Goal: Information Seeking & Learning: Find specific fact

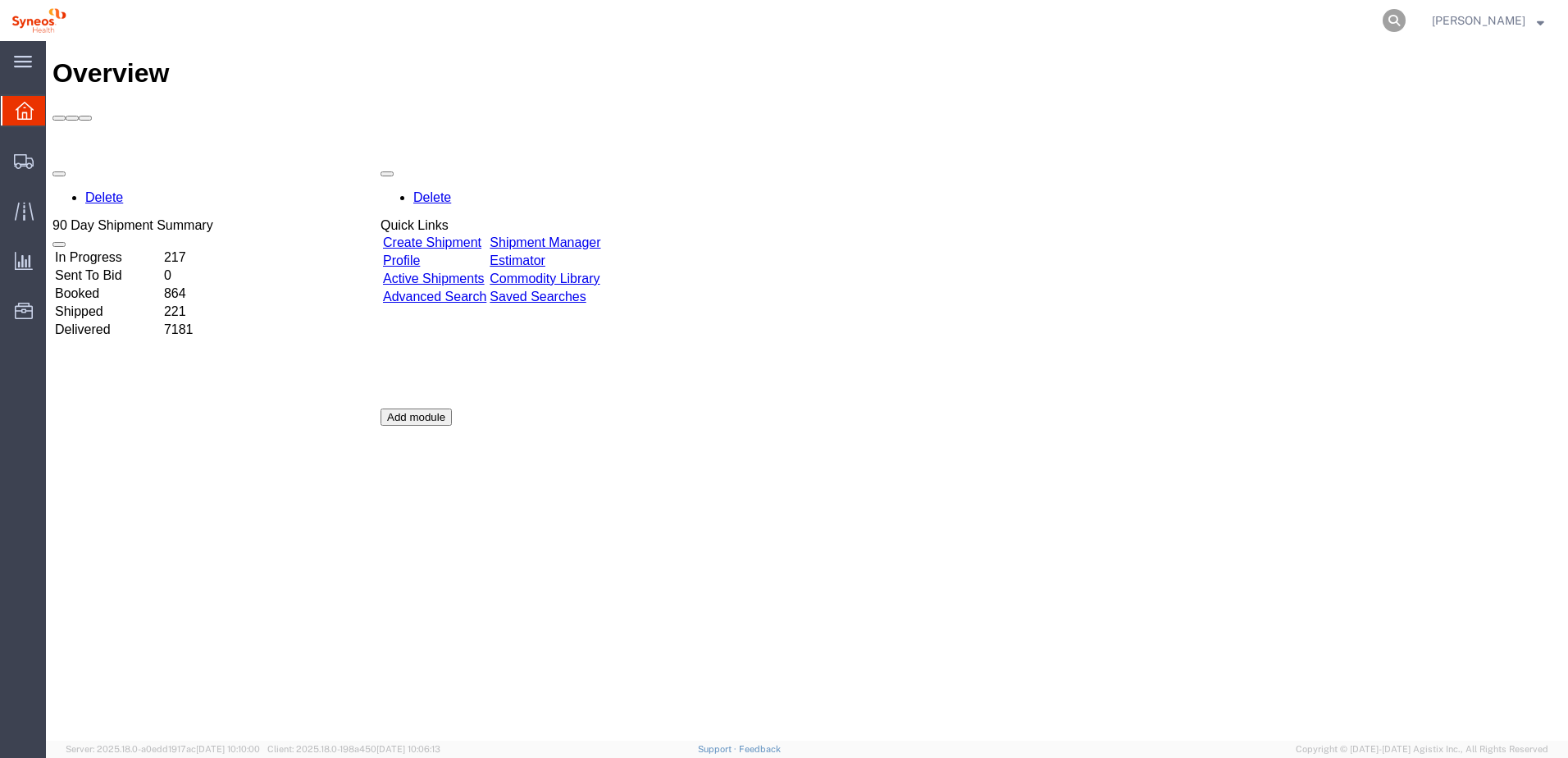
click at [1405, 19] on icon at bounding box center [1393, 21] width 23 height 23
click at [1285, 19] on input "search" at bounding box center [1133, 21] width 498 height 39
paste input "56712770"
type input "56712770"
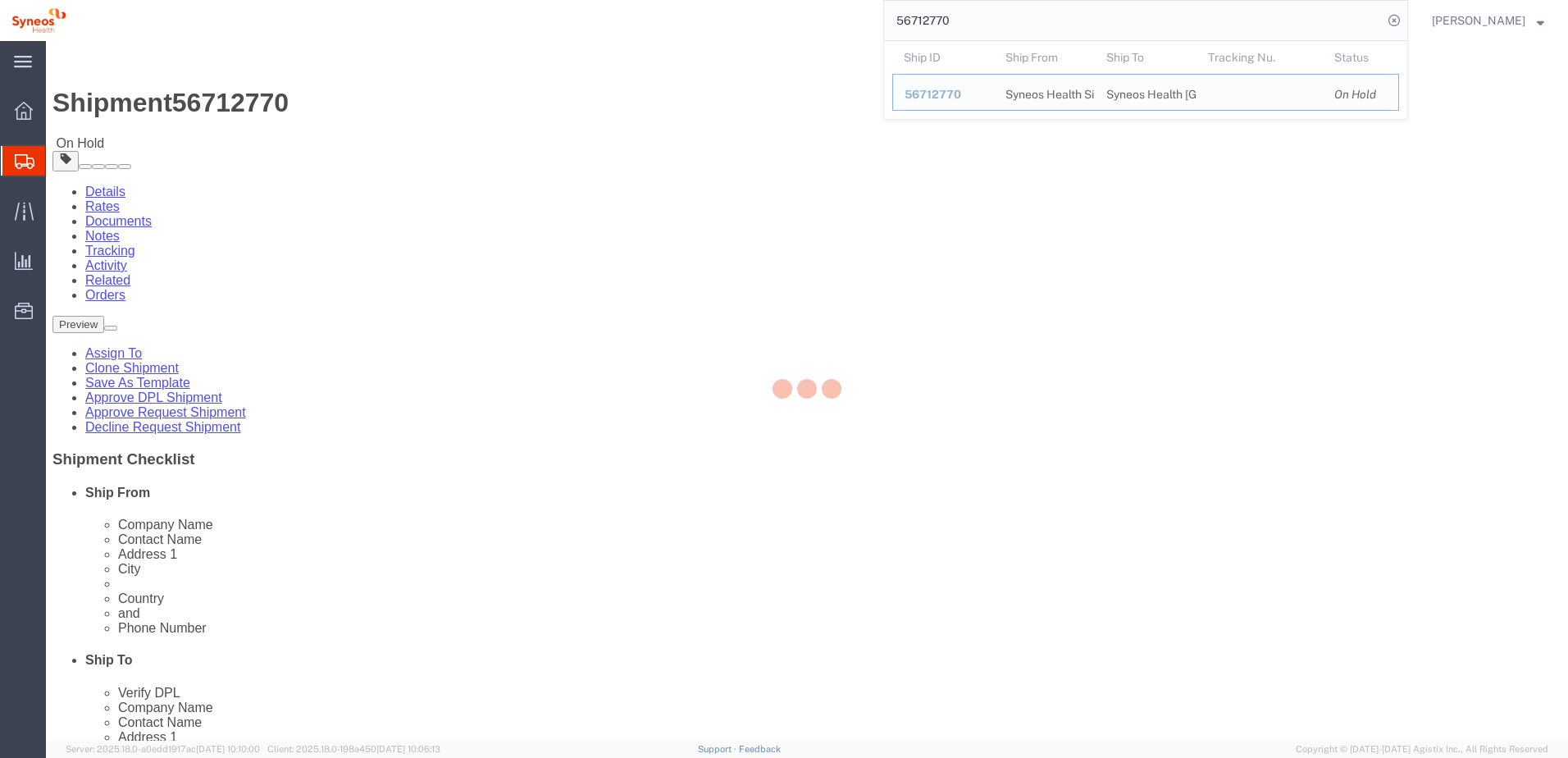
select select "48944"
select select
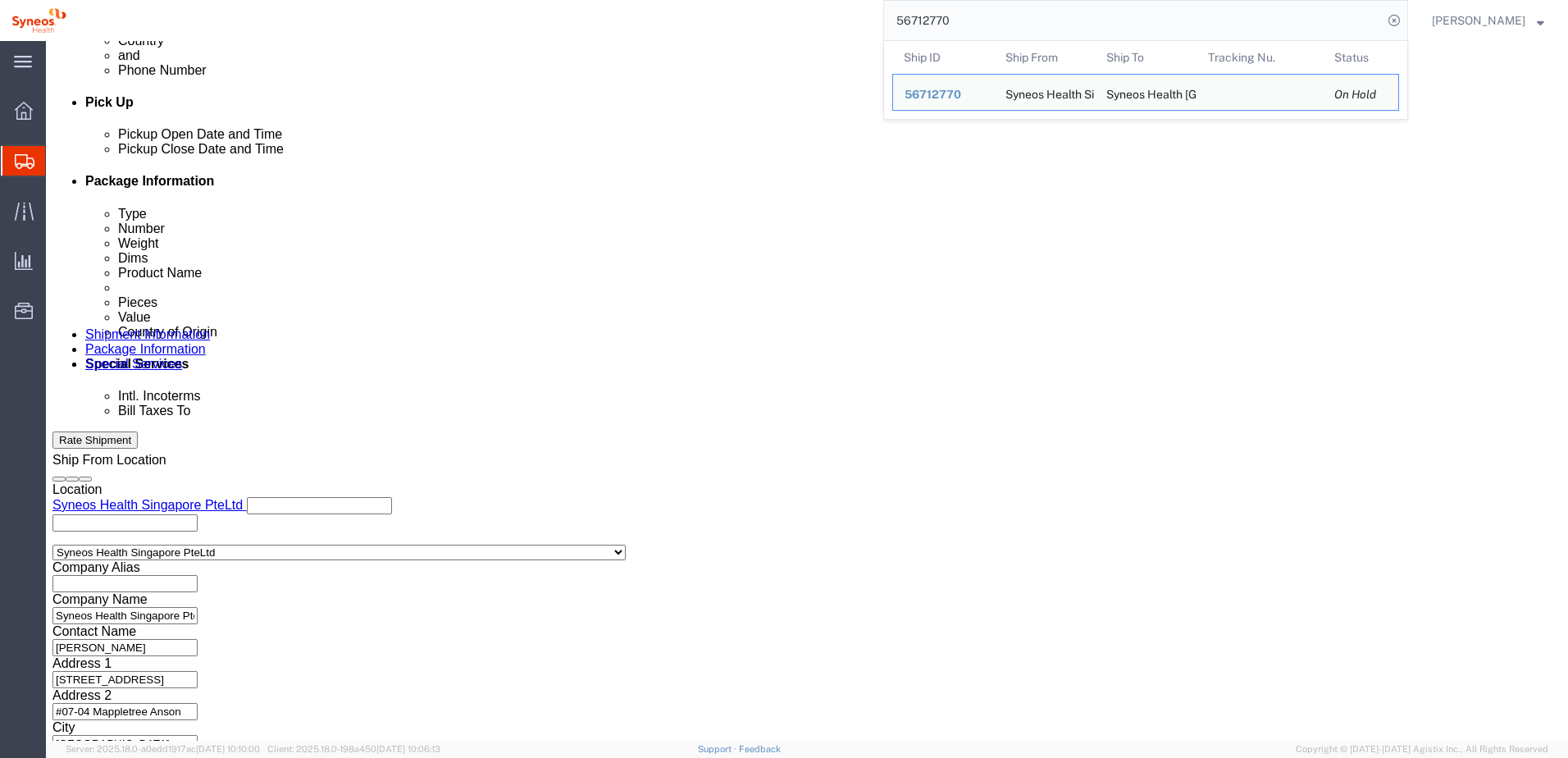
scroll to position [741, 0]
click button "Continue"
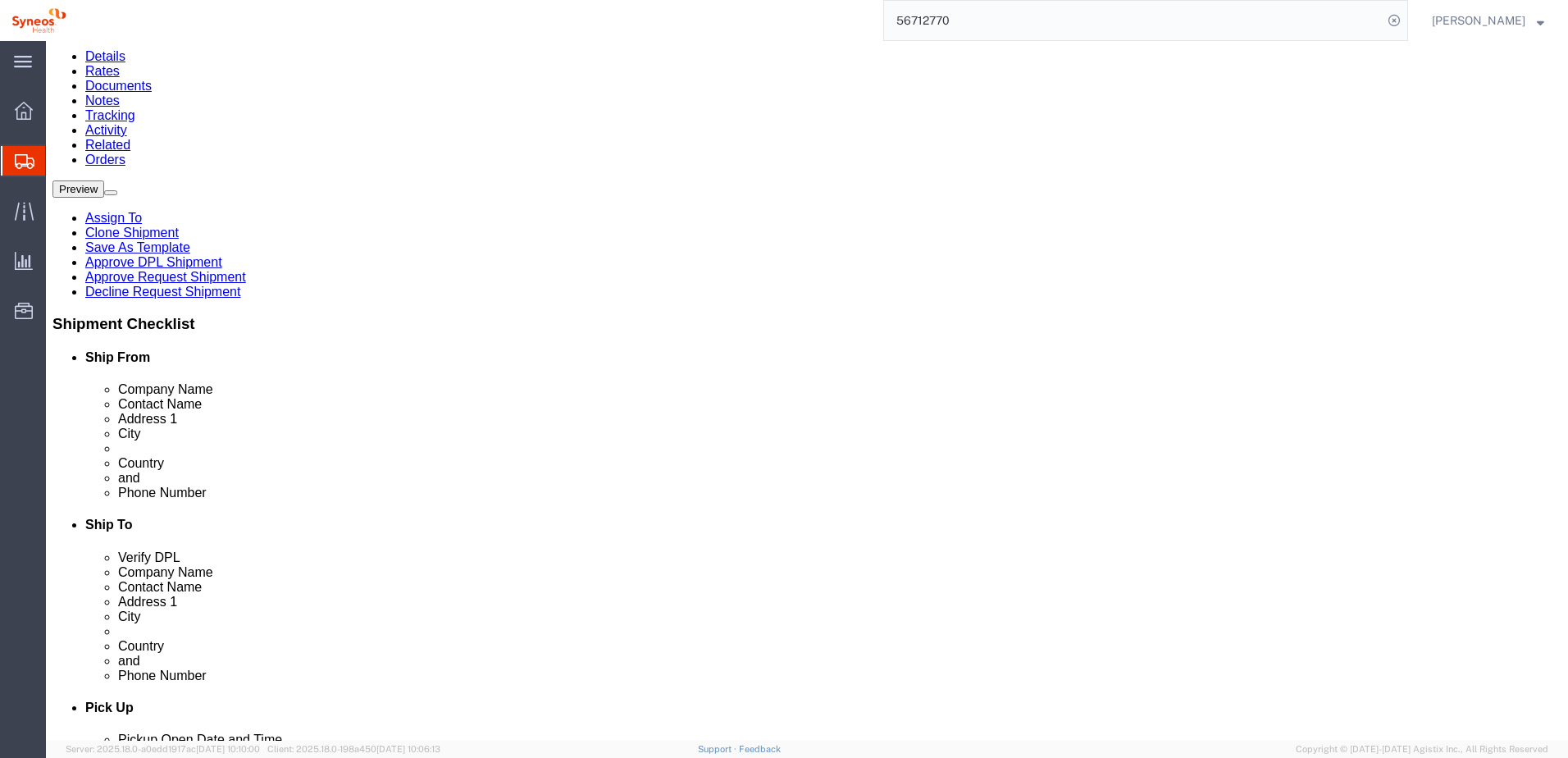
scroll to position [164, 0]
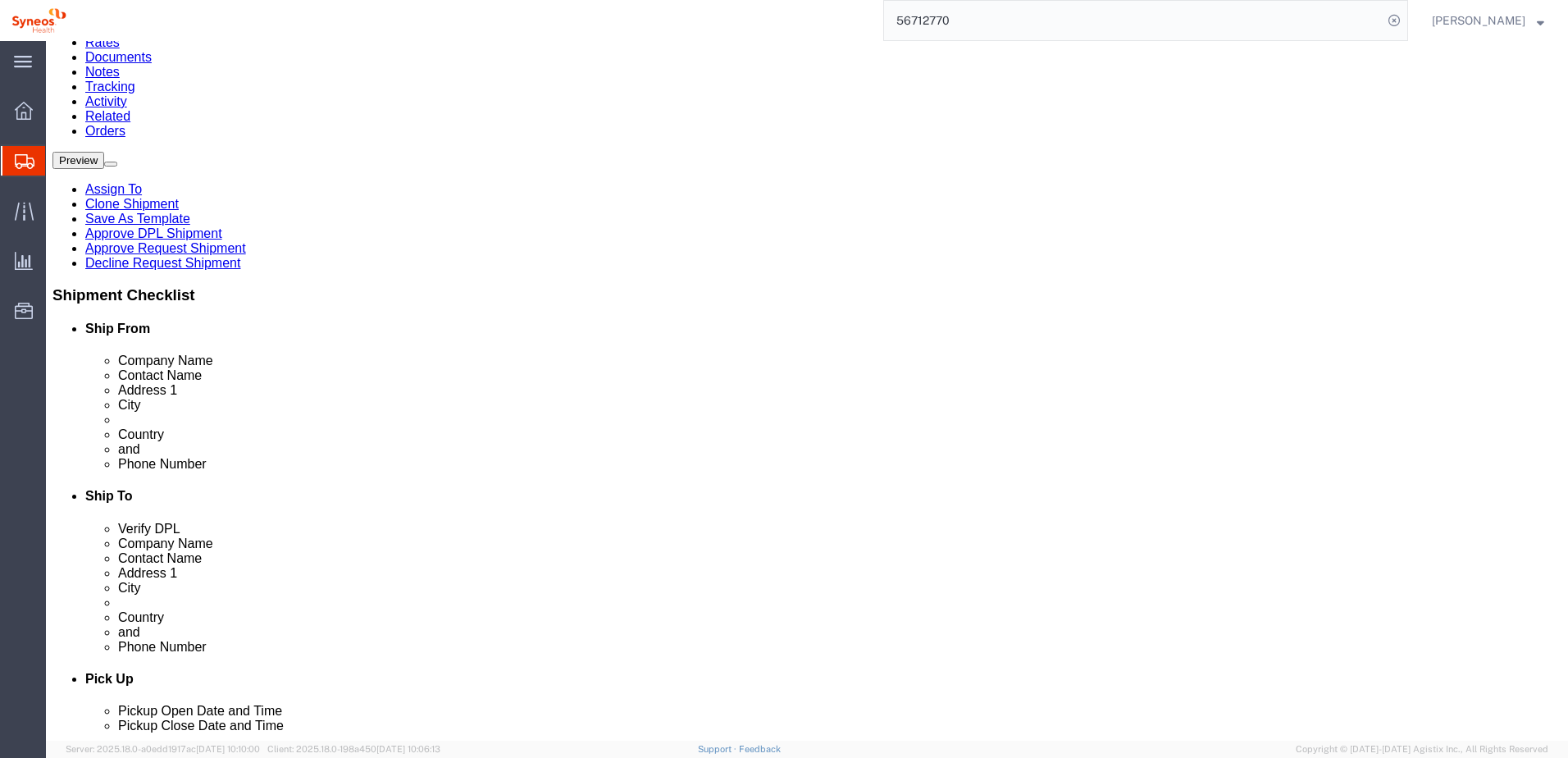
click dd "1.00 Each"
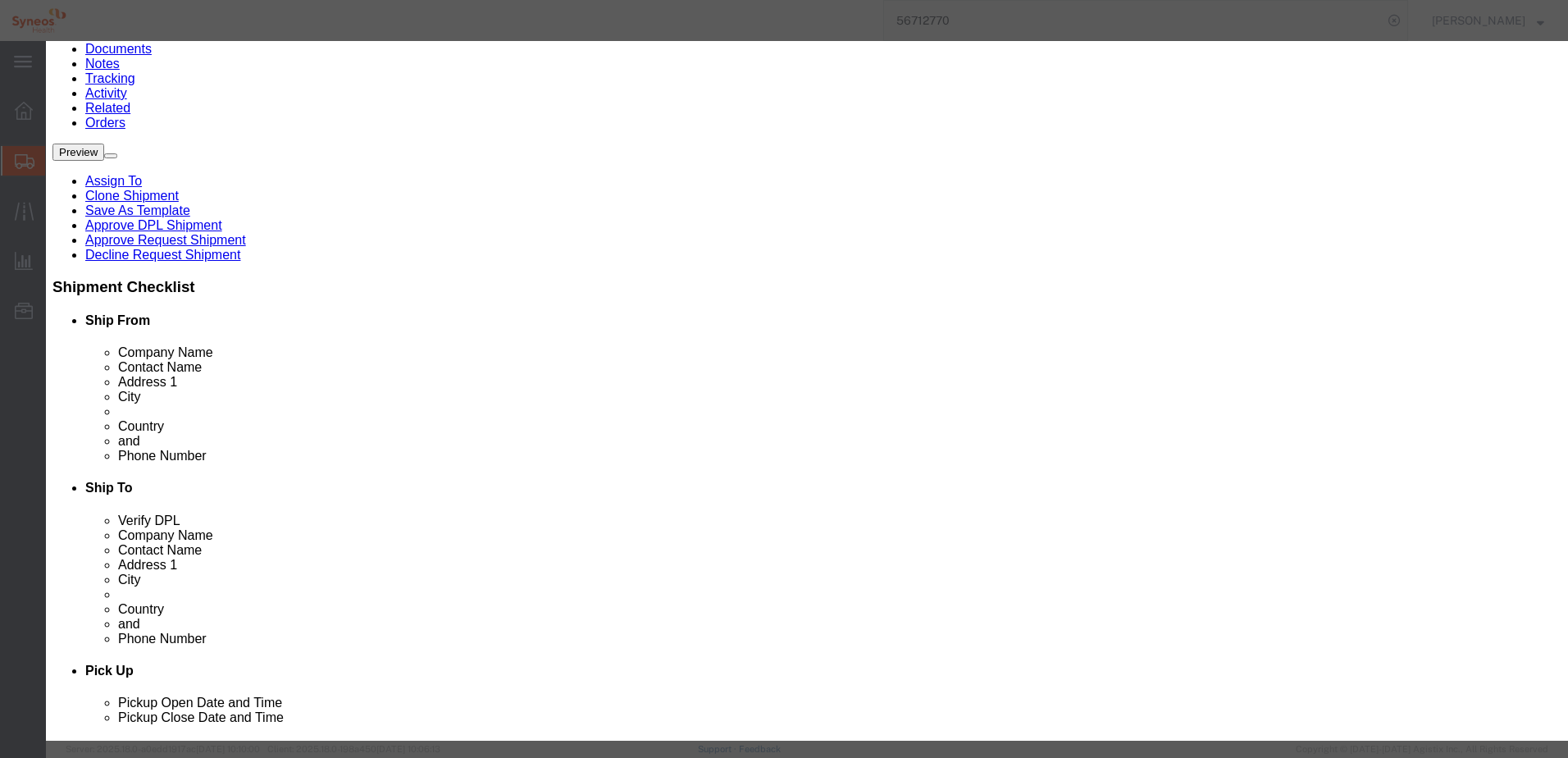
scroll to position [197, 0]
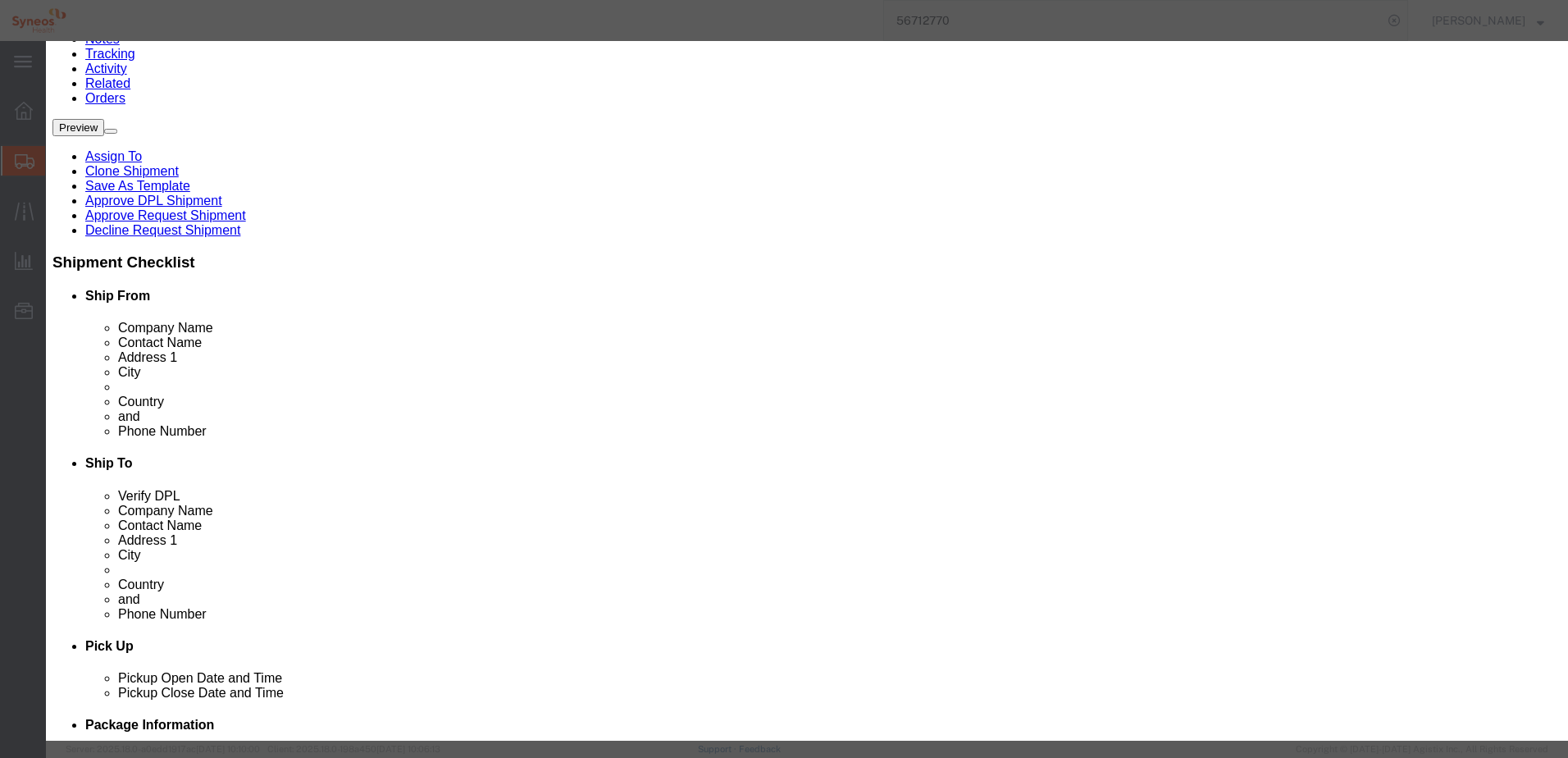
click icon "button"
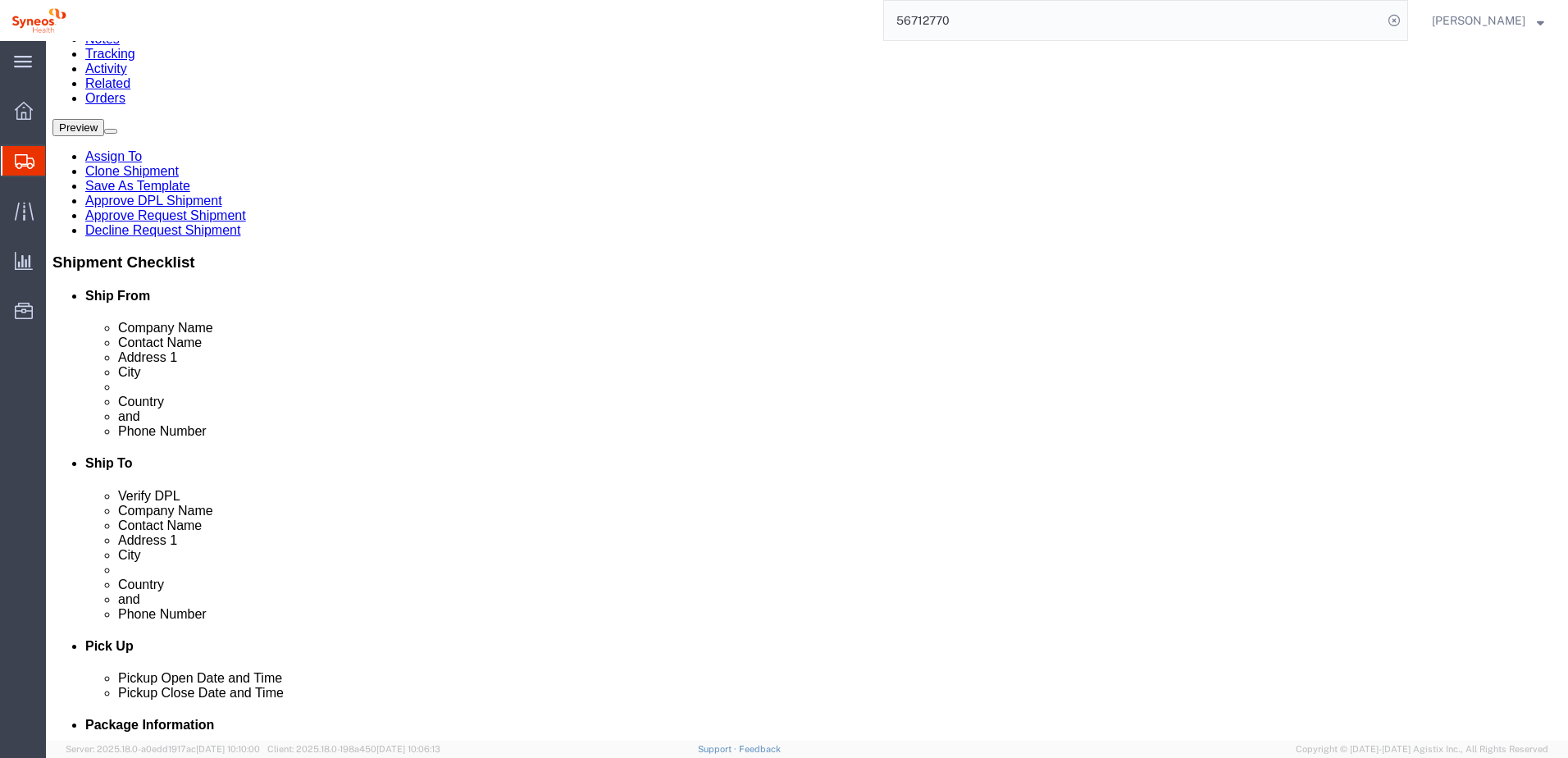
click dd "1.00 Each"
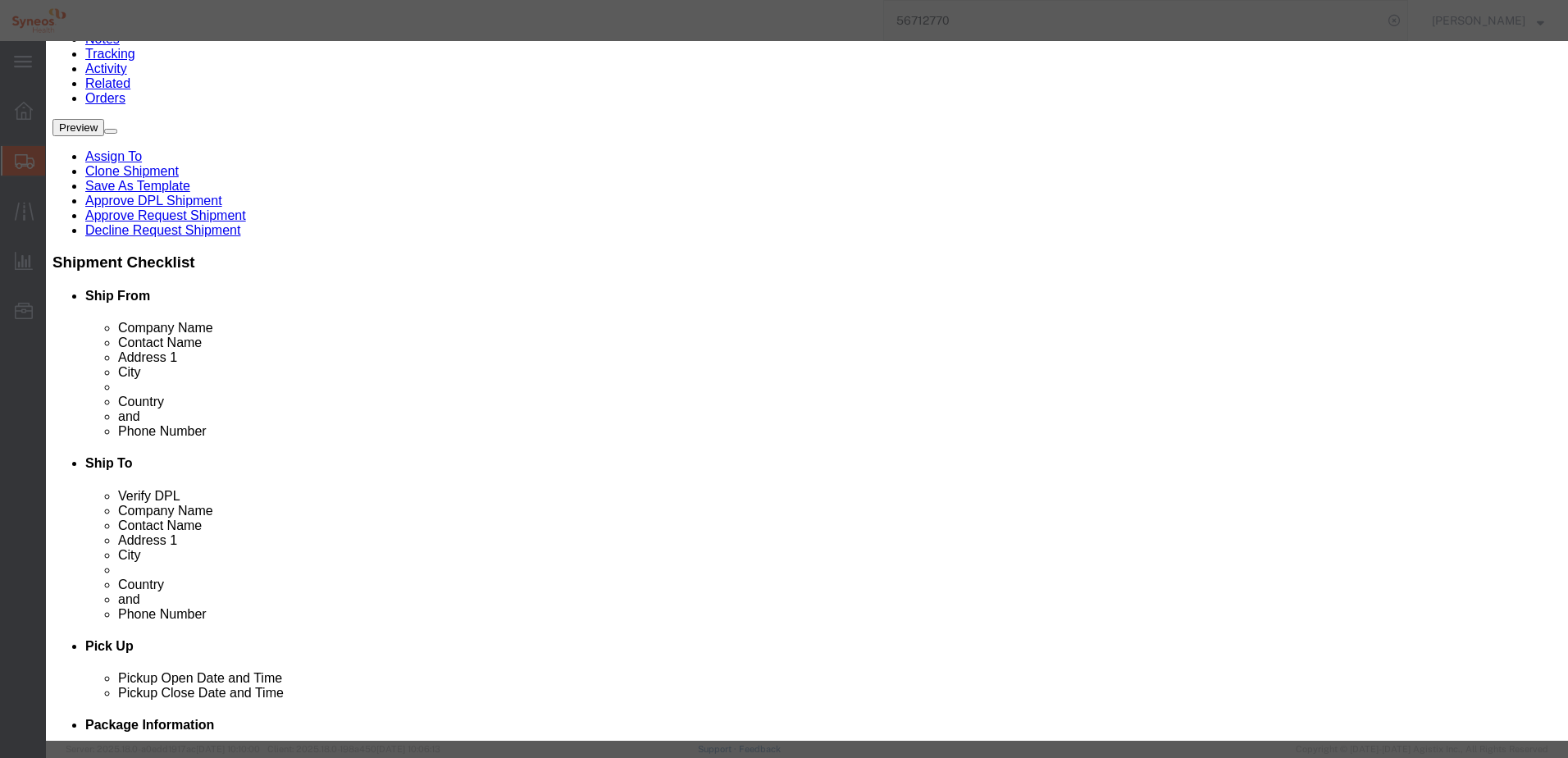
scroll to position [246, 0]
click icon "button"
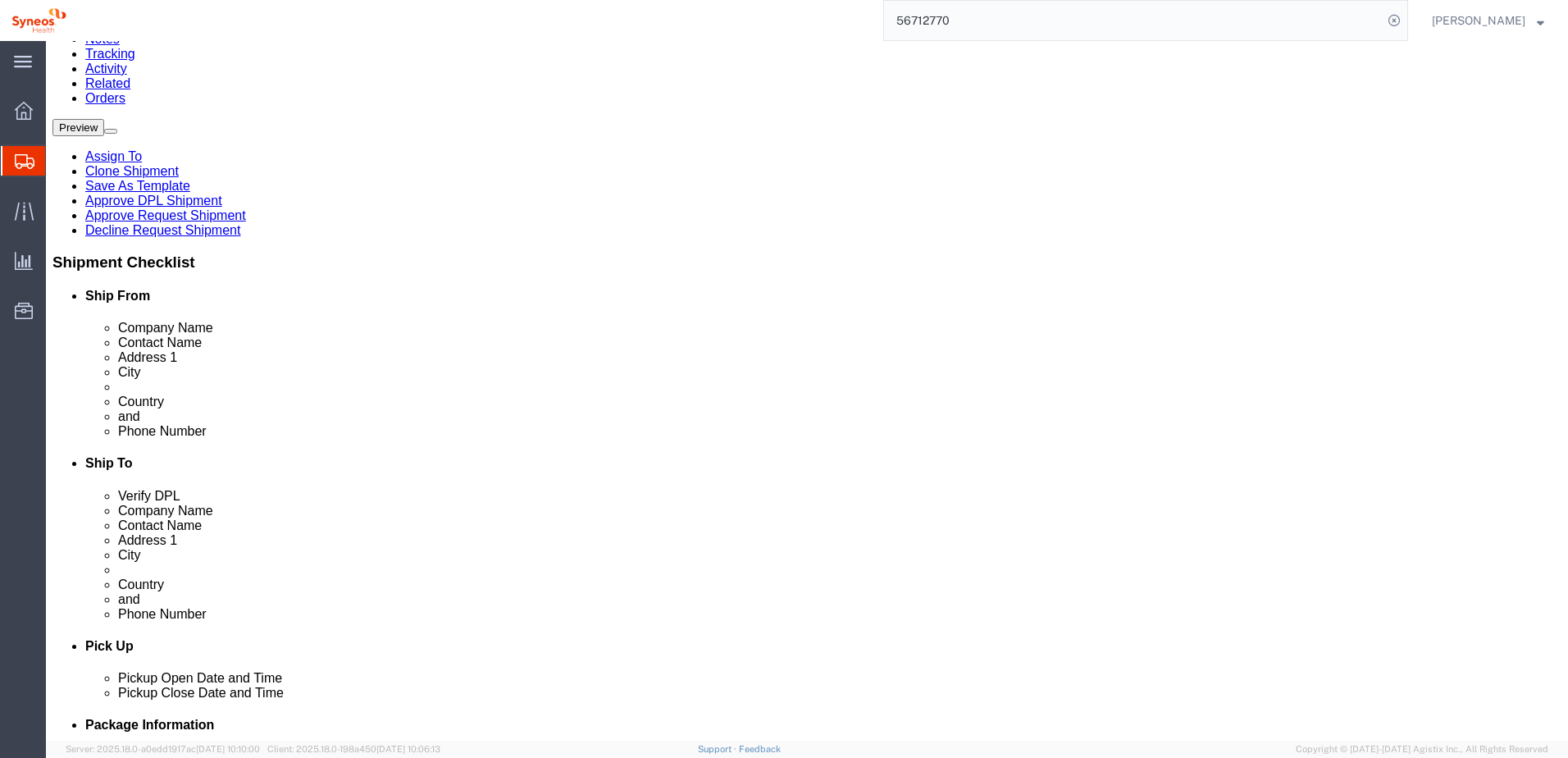
drag, startPoint x: 55, startPoint y: 345, endPoint x: 207, endPoint y: 344, distance: 152.0
click p "USB Headset Logitech"
copy p "USB Headset Logitech"
drag, startPoint x: 137, startPoint y: 224, endPoint x: 164, endPoint y: 221, distance: 27.2
click p "Dell Latitude 5430 XCTO Laptop"
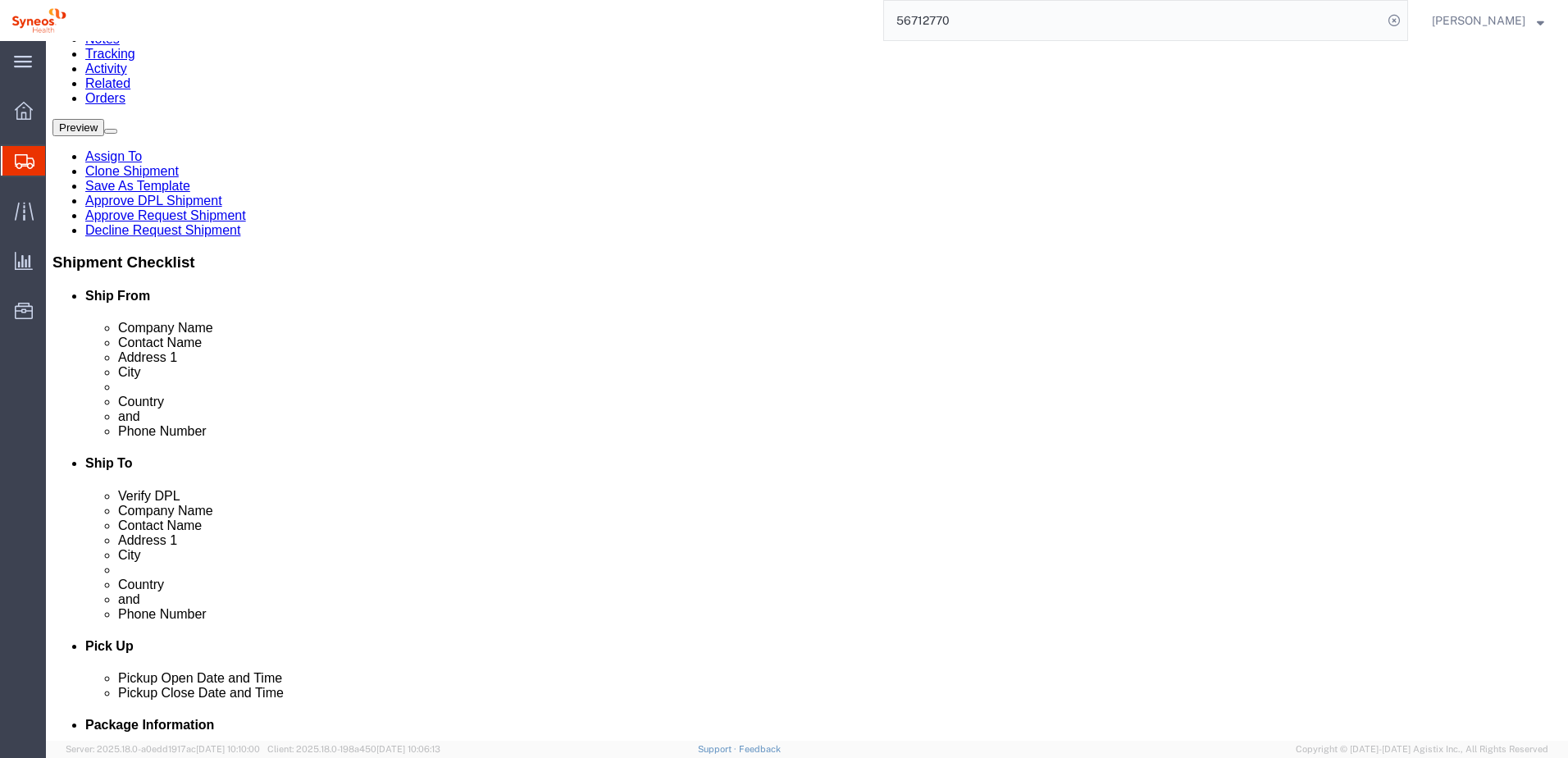
copy p "5430"
click div "Previous Continue"
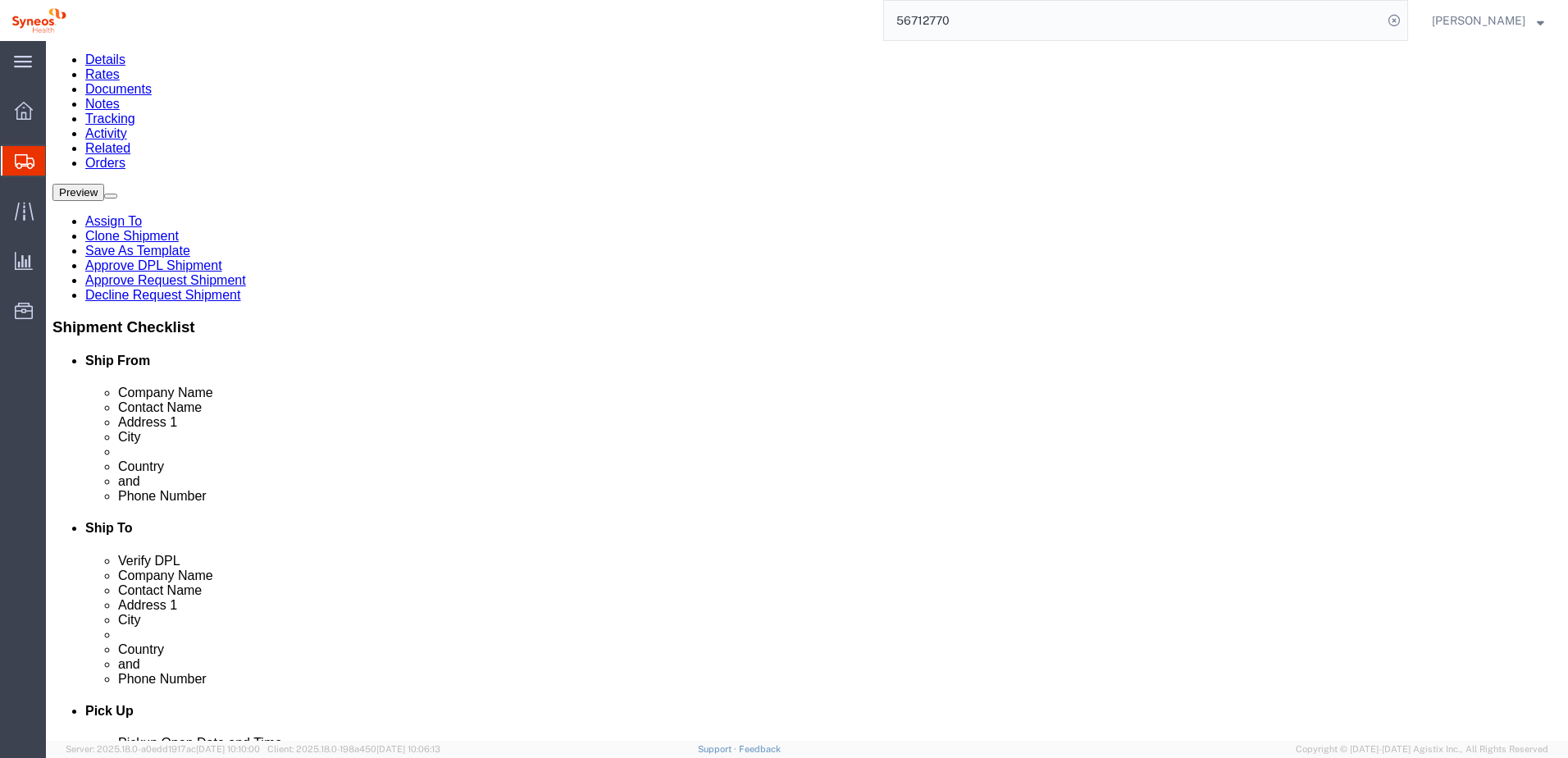
scroll to position [0, 0]
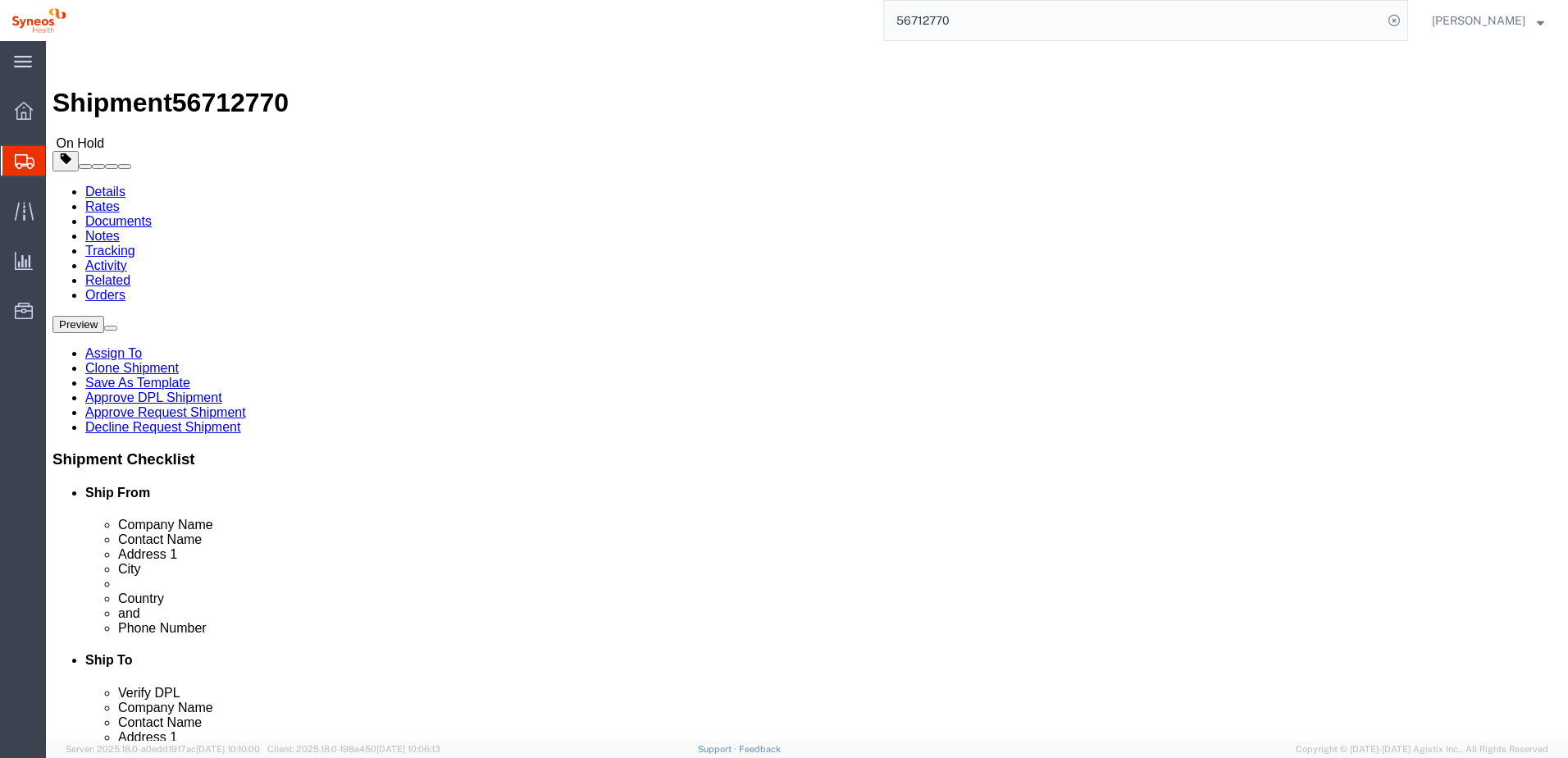
click icon
click link "Approve DPL Shipment"
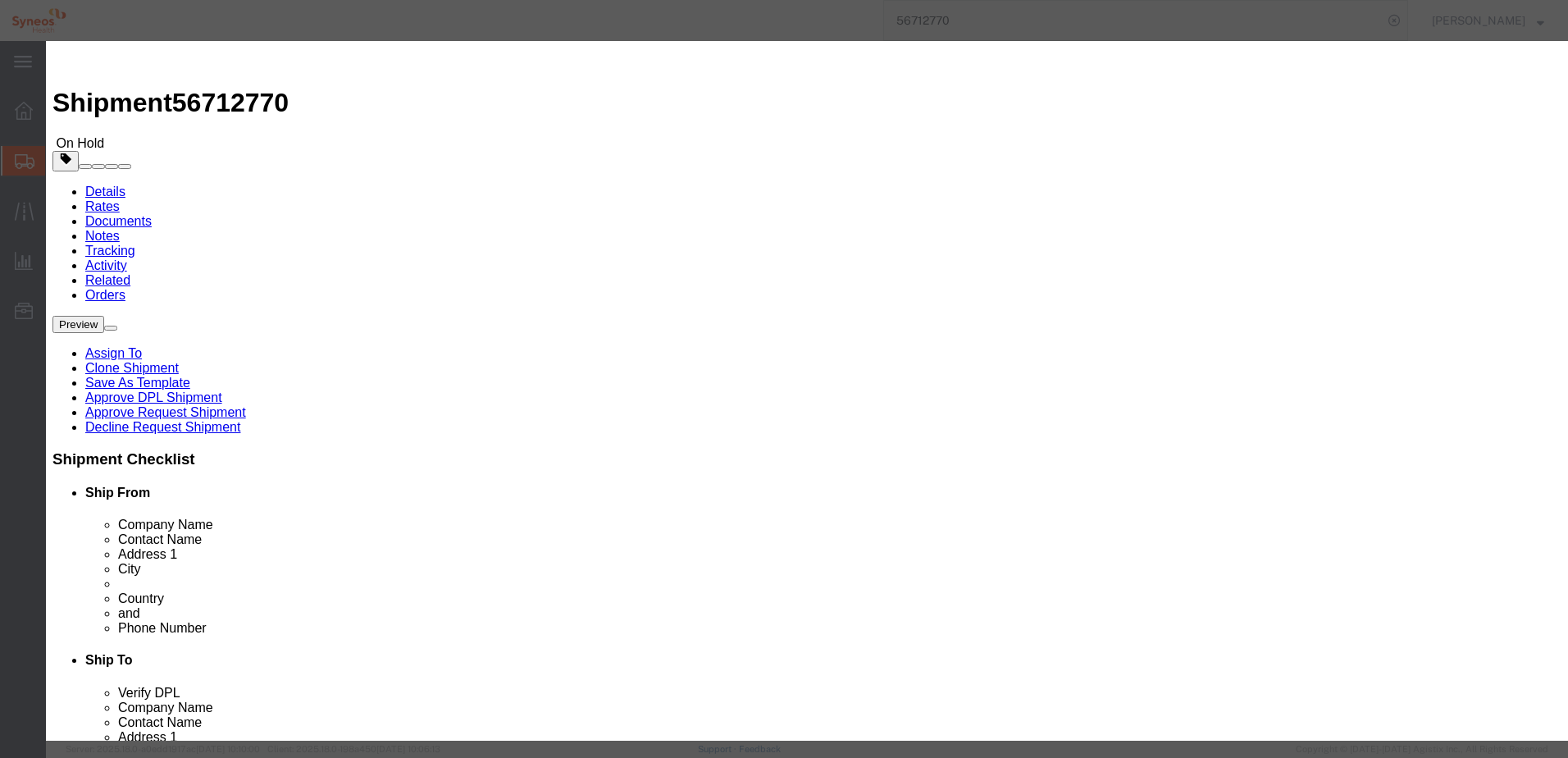
click button "Yes"
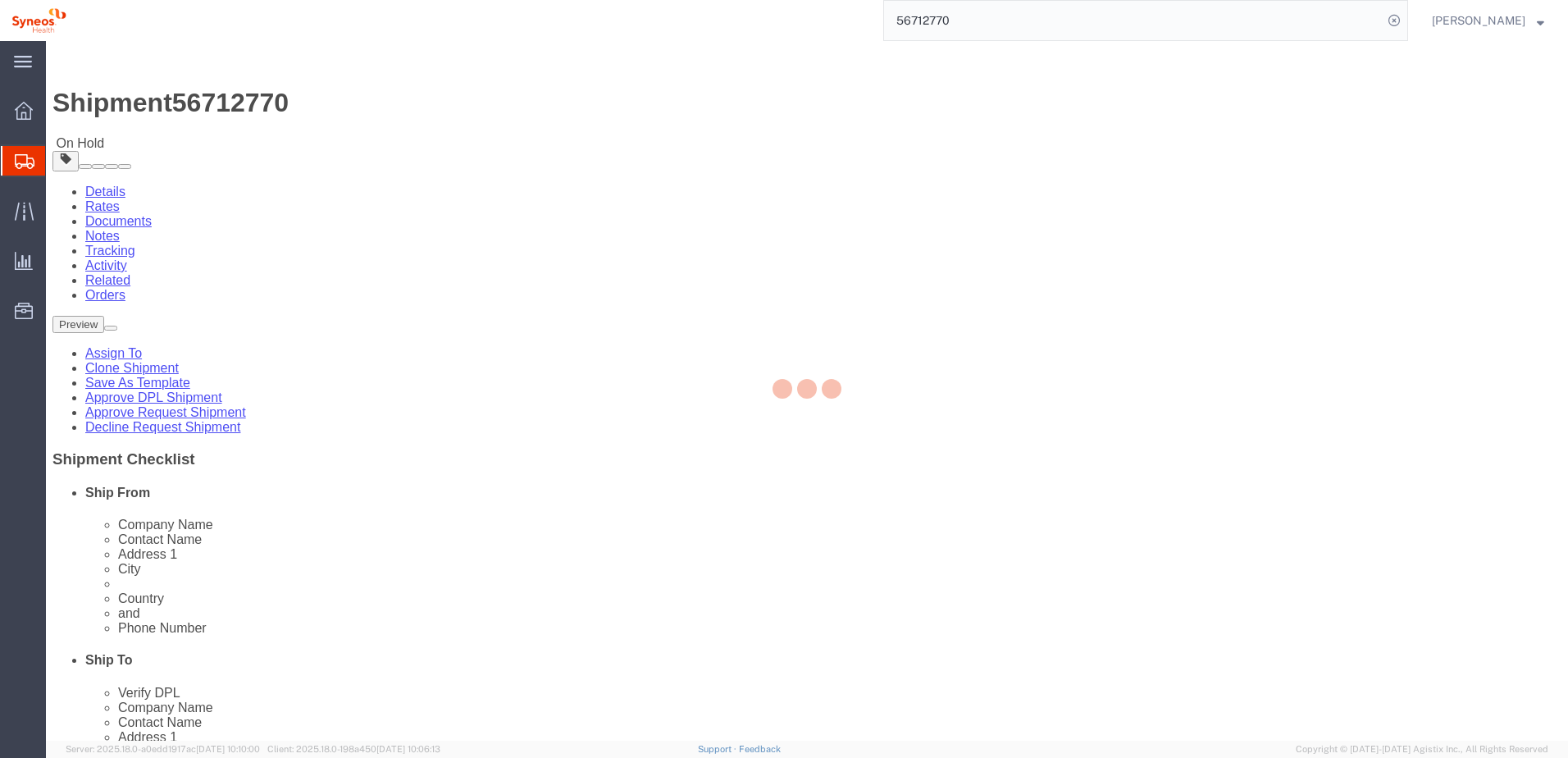
select select "48944"
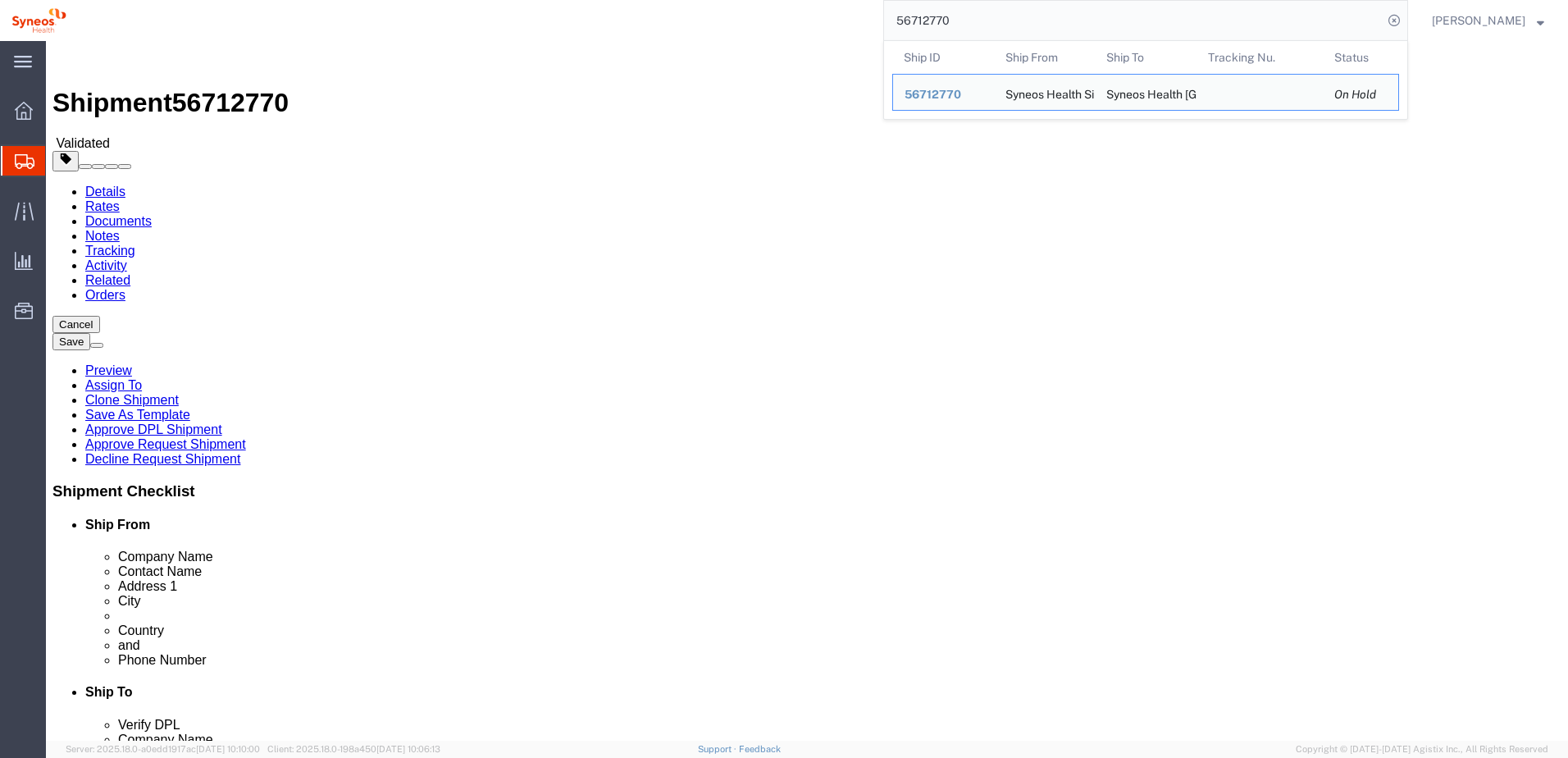
drag, startPoint x: 984, startPoint y: 21, endPoint x: 893, endPoint y: 19, distance: 91.0
click at [893, 19] on div "56712770 Ship ID Ship From Ship To Tracking Nu. Status Ship ID 56712770 Ship Fr…" at bounding box center [742, 21] width 1330 height 41
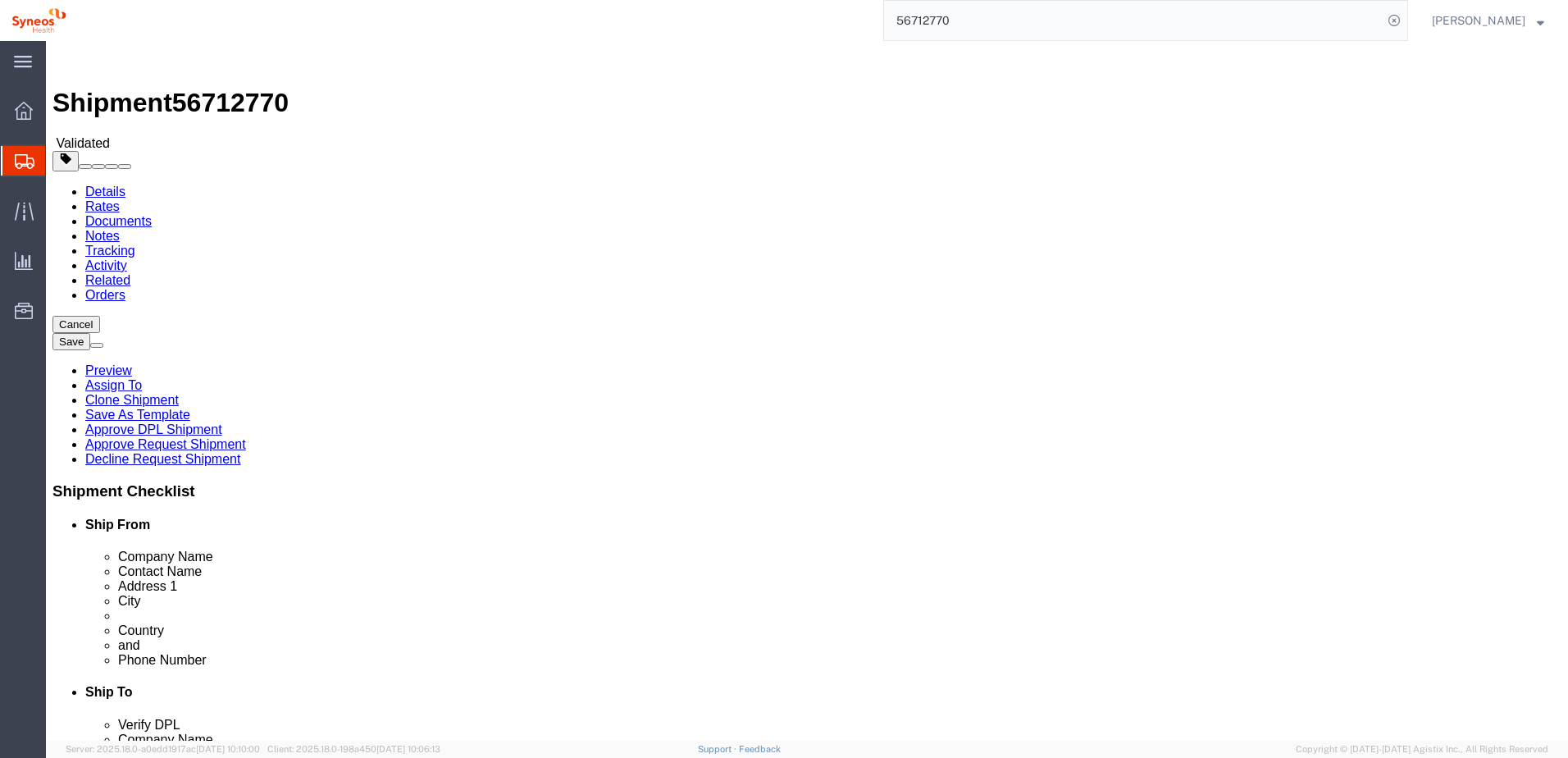
paste input "5"
type input "56712775"
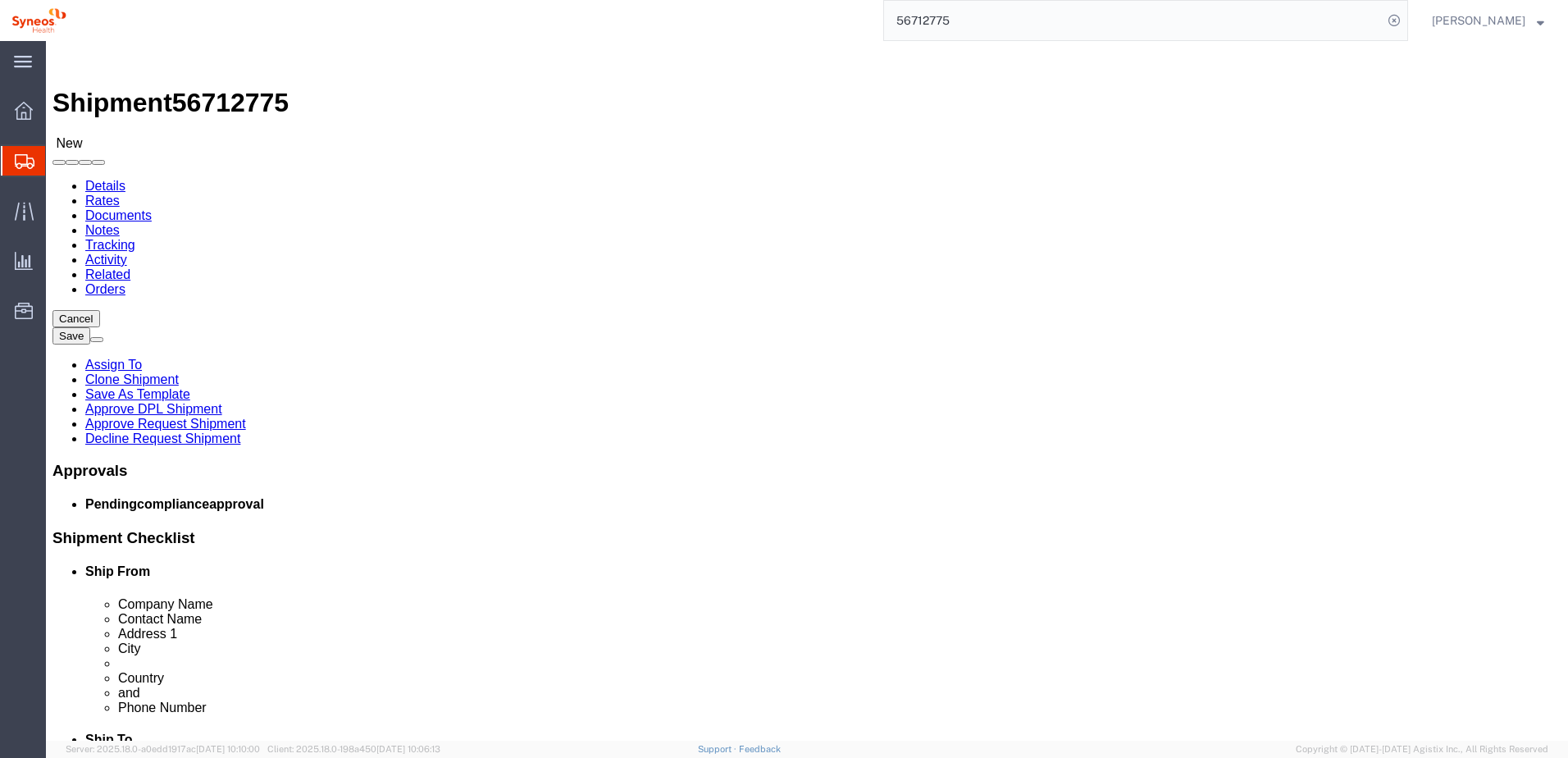
select select "66391"
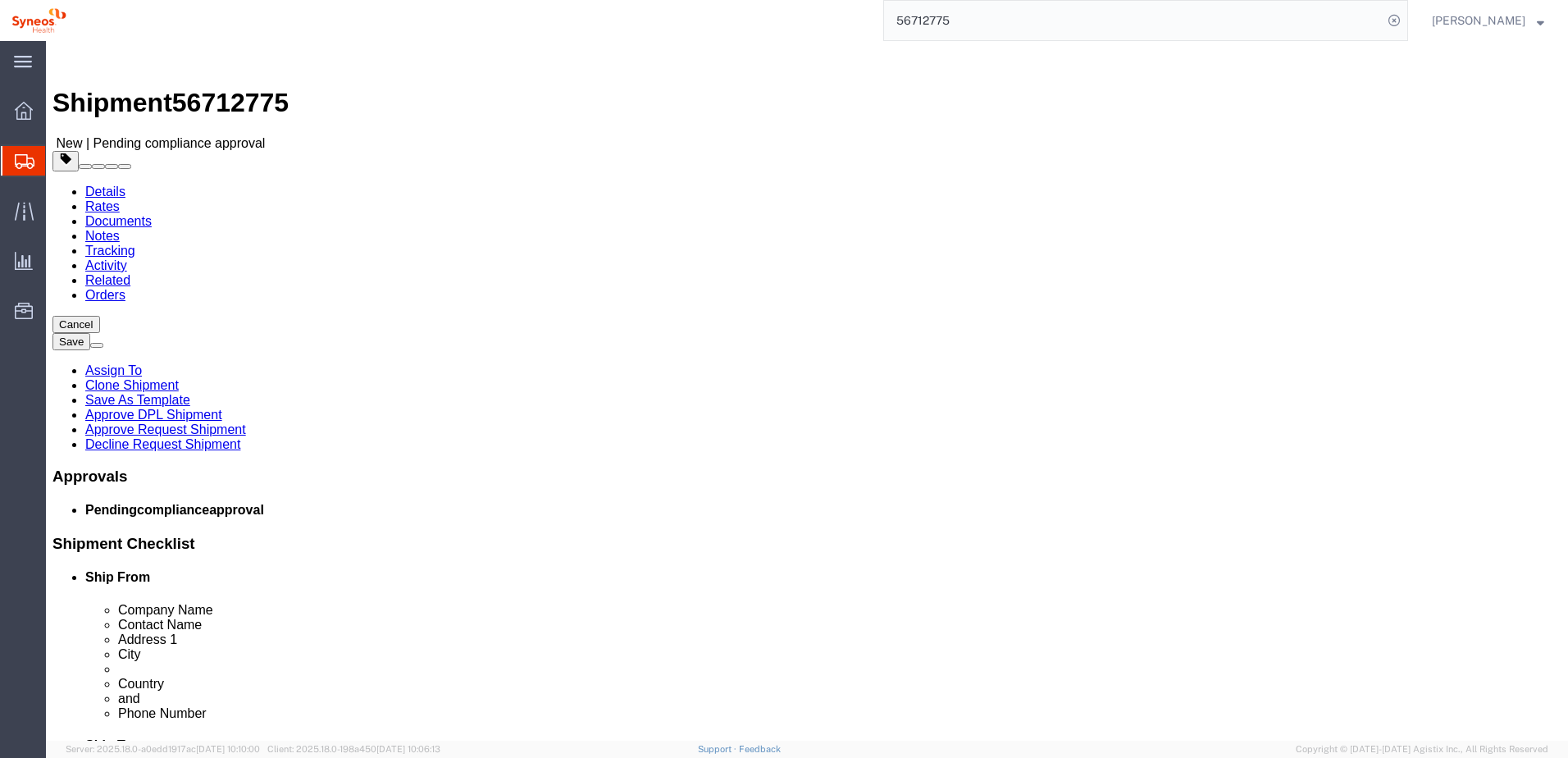
click link "Approve Request Shipment"
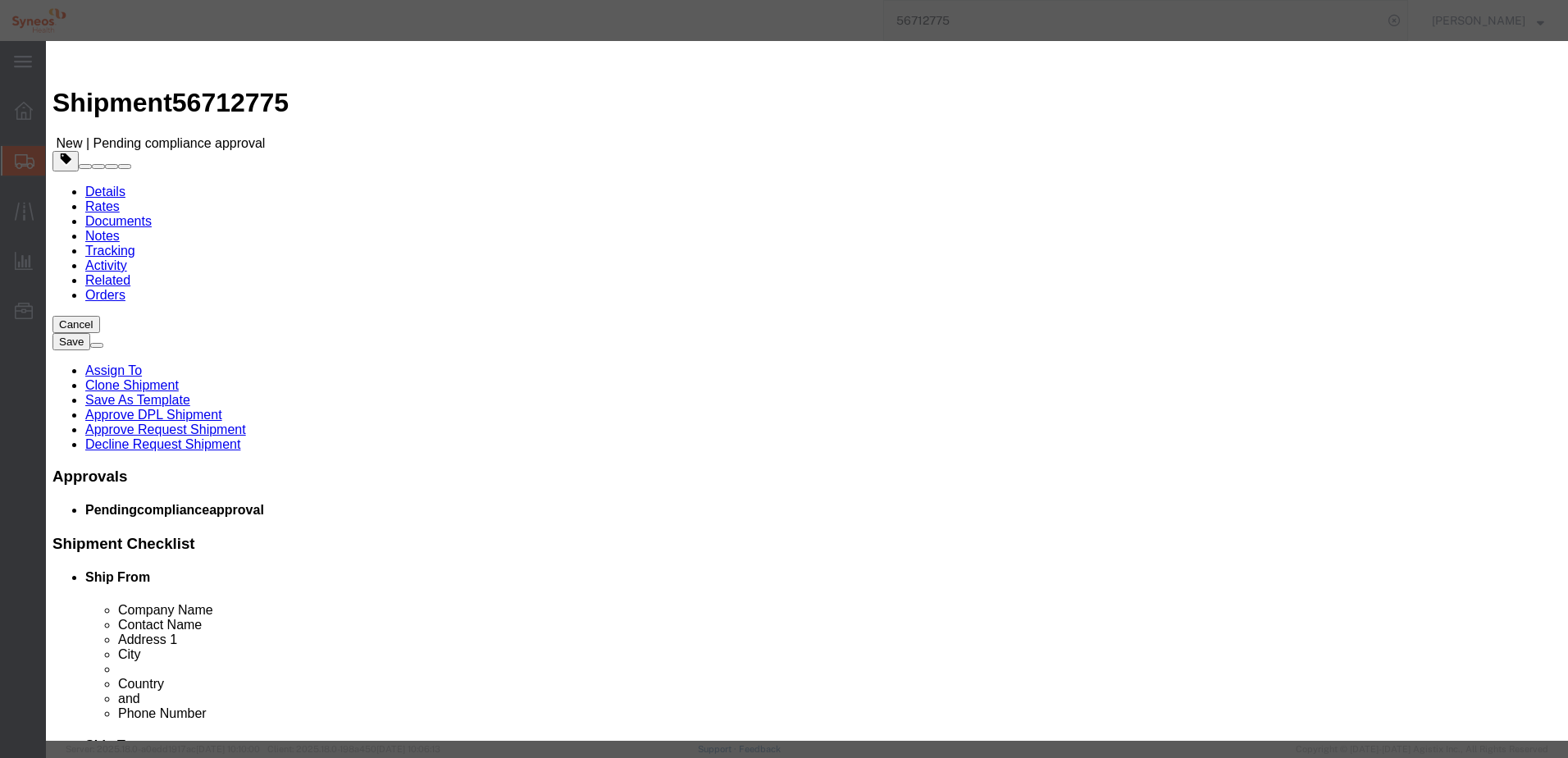
click button "Yes"
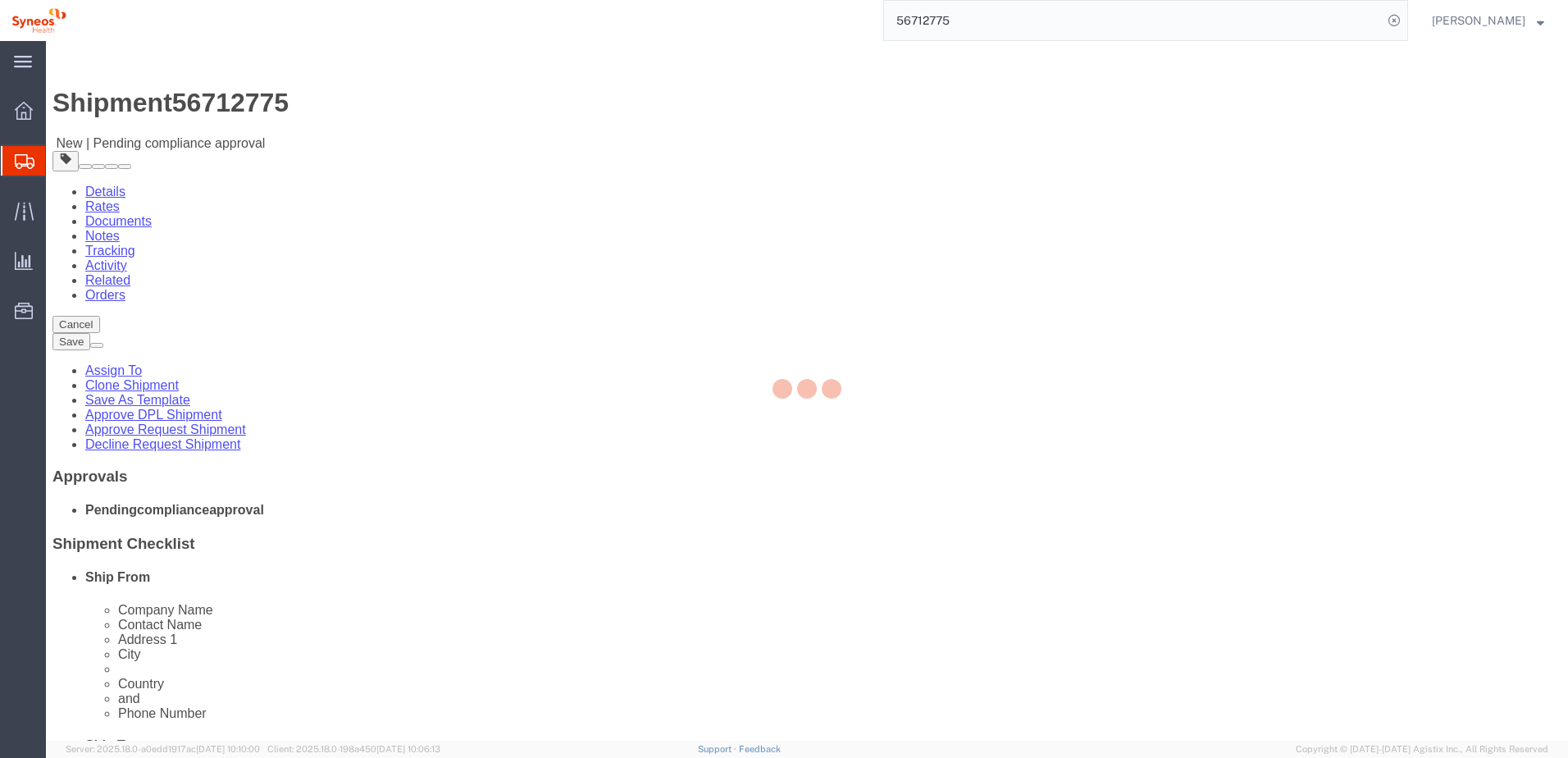
select select "66391"
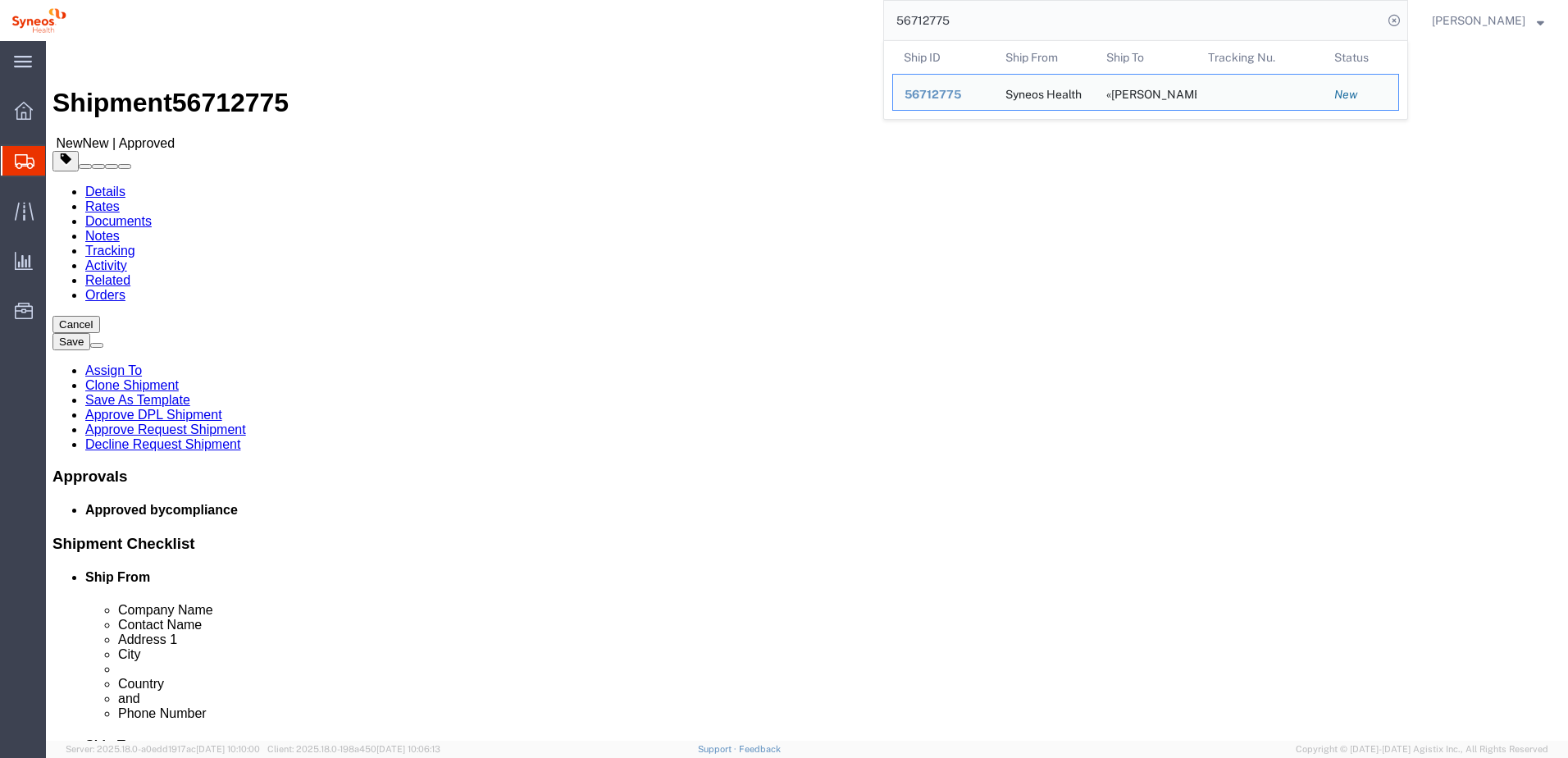
drag, startPoint x: 1006, startPoint y: 25, endPoint x: 818, endPoint y: 3, distance: 189.3
click at [818, 3] on div "56712775 Ship ID Ship From Ship To Tracking Nu. Status Ship ID 56712775 Ship Fr…" at bounding box center [742, 21] width 1330 height 41
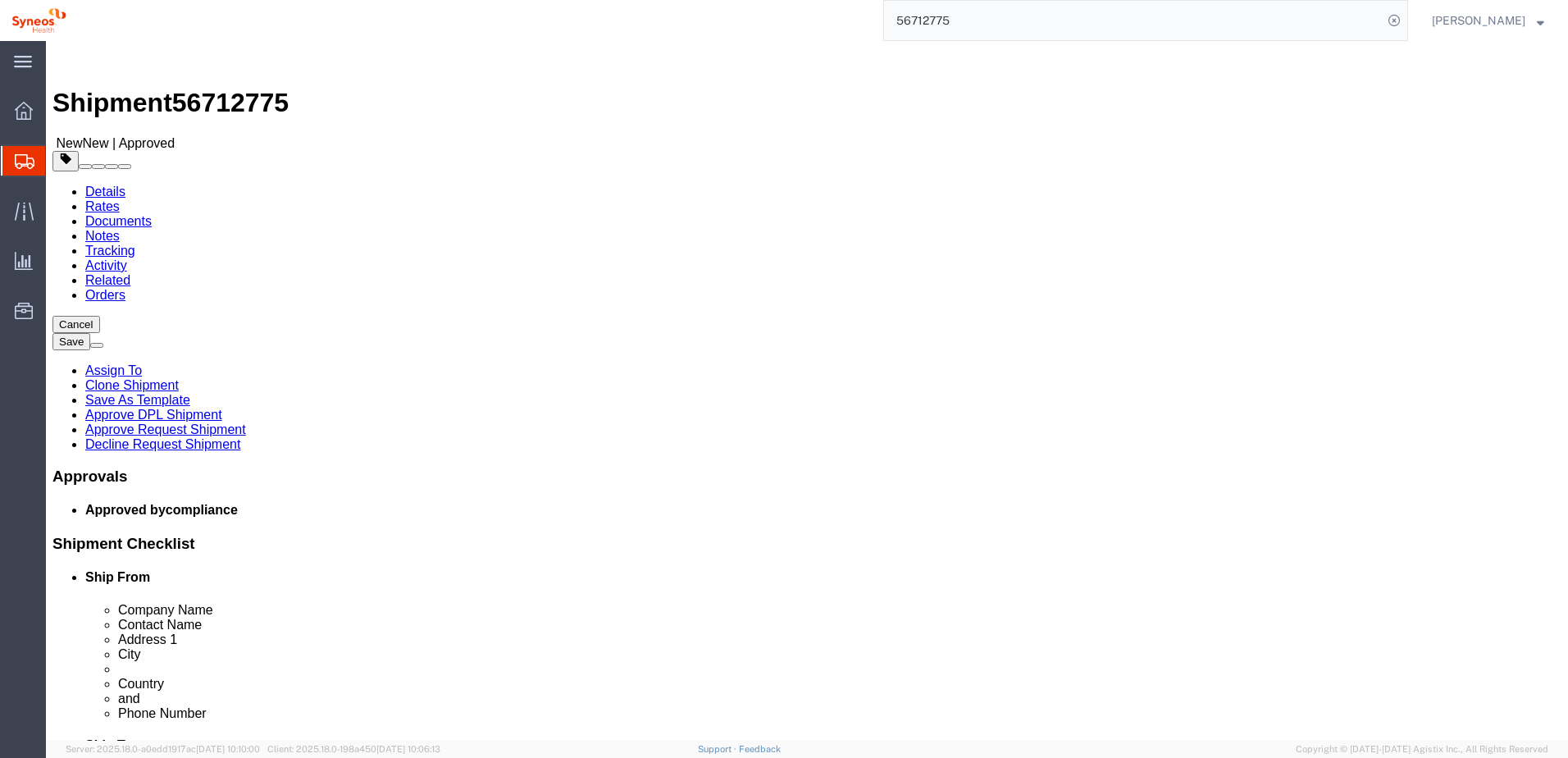
paste input "56712952"
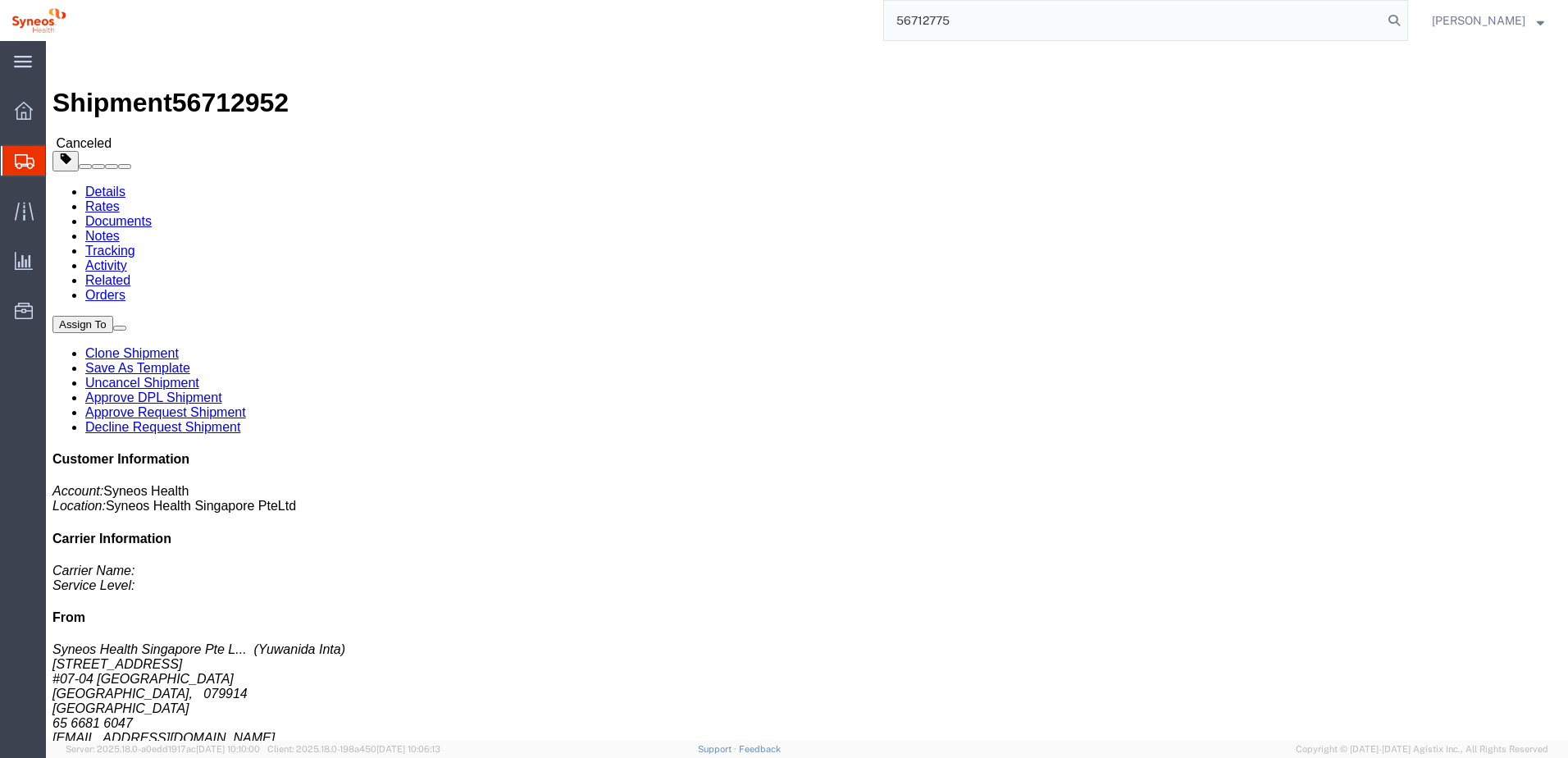
type input "56712775"
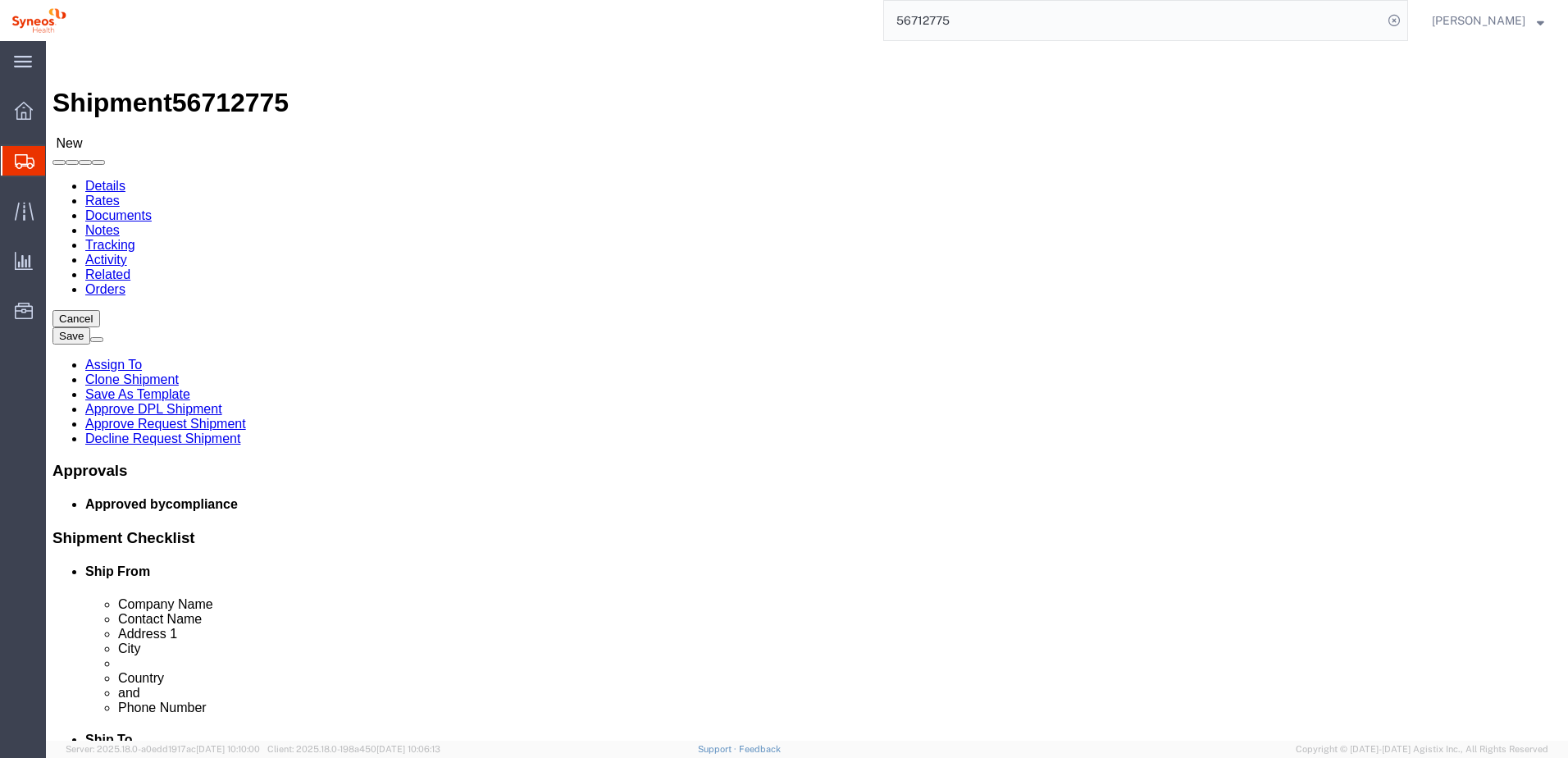
select select "66391"
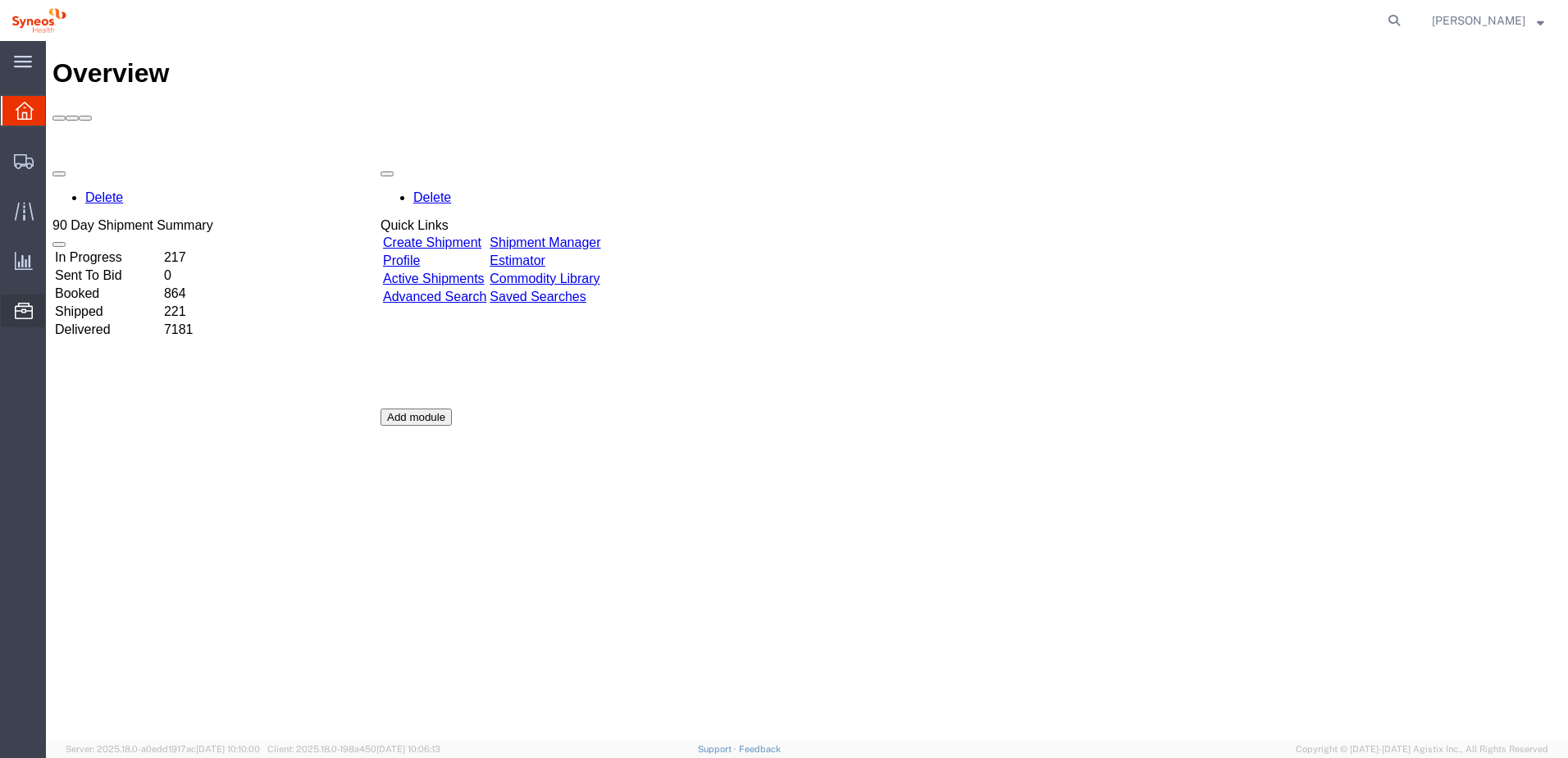
click at [0, 0] on span "Commodity Library" at bounding box center [0, 0] width 0 height 0
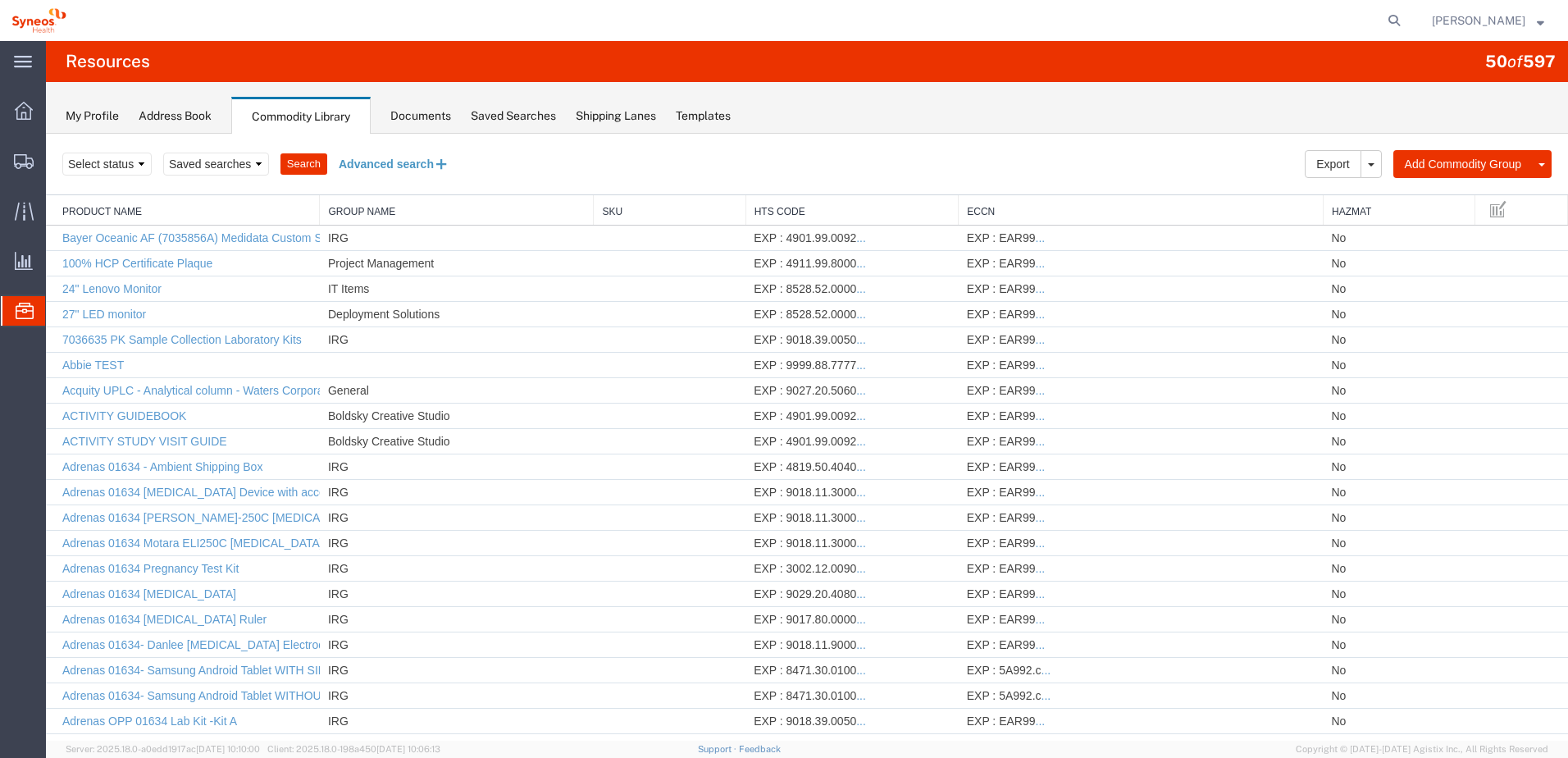
click at [375, 171] on button "Advanced search" at bounding box center [393, 164] width 134 height 28
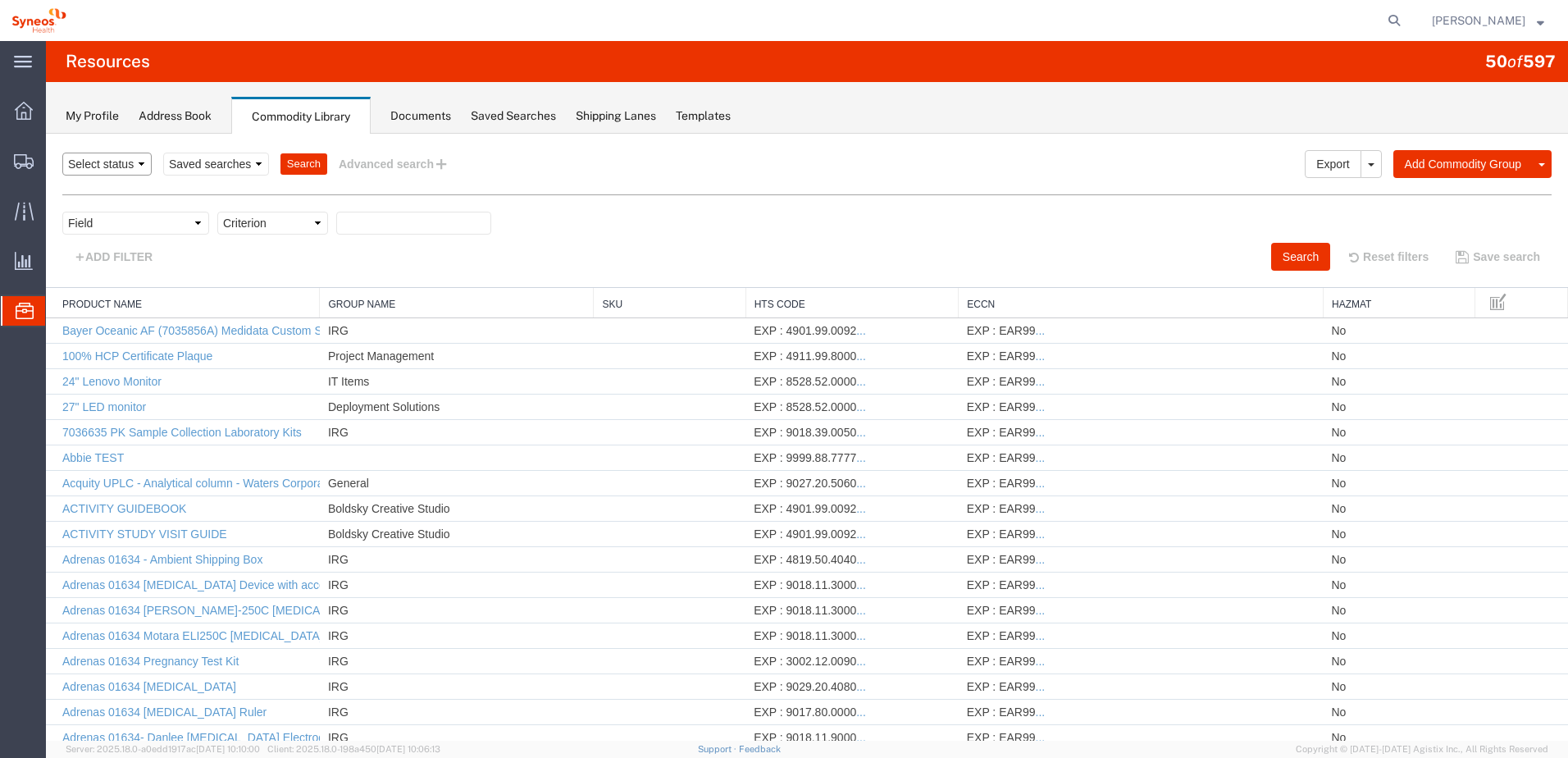
click at [110, 170] on select "Select status Active All Inactive" at bounding box center [107, 164] width 90 height 23
click at [198, 231] on select "Field Class Commodity Category Commodity Group Commodity Quantity Commodity Val…" at bounding box center [135, 222] width 147 height 23
select select "productName"
click at [63, 211] on select "Field Class Commodity Category Commodity Group Commodity Quantity Commodity Val…" at bounding box center [135, 222] width 147 height 23
click at [311, 226] on select "Criterion contains does not contain is is blank is not blank starts with" at bounding box center [273, 222] width 110 height 23
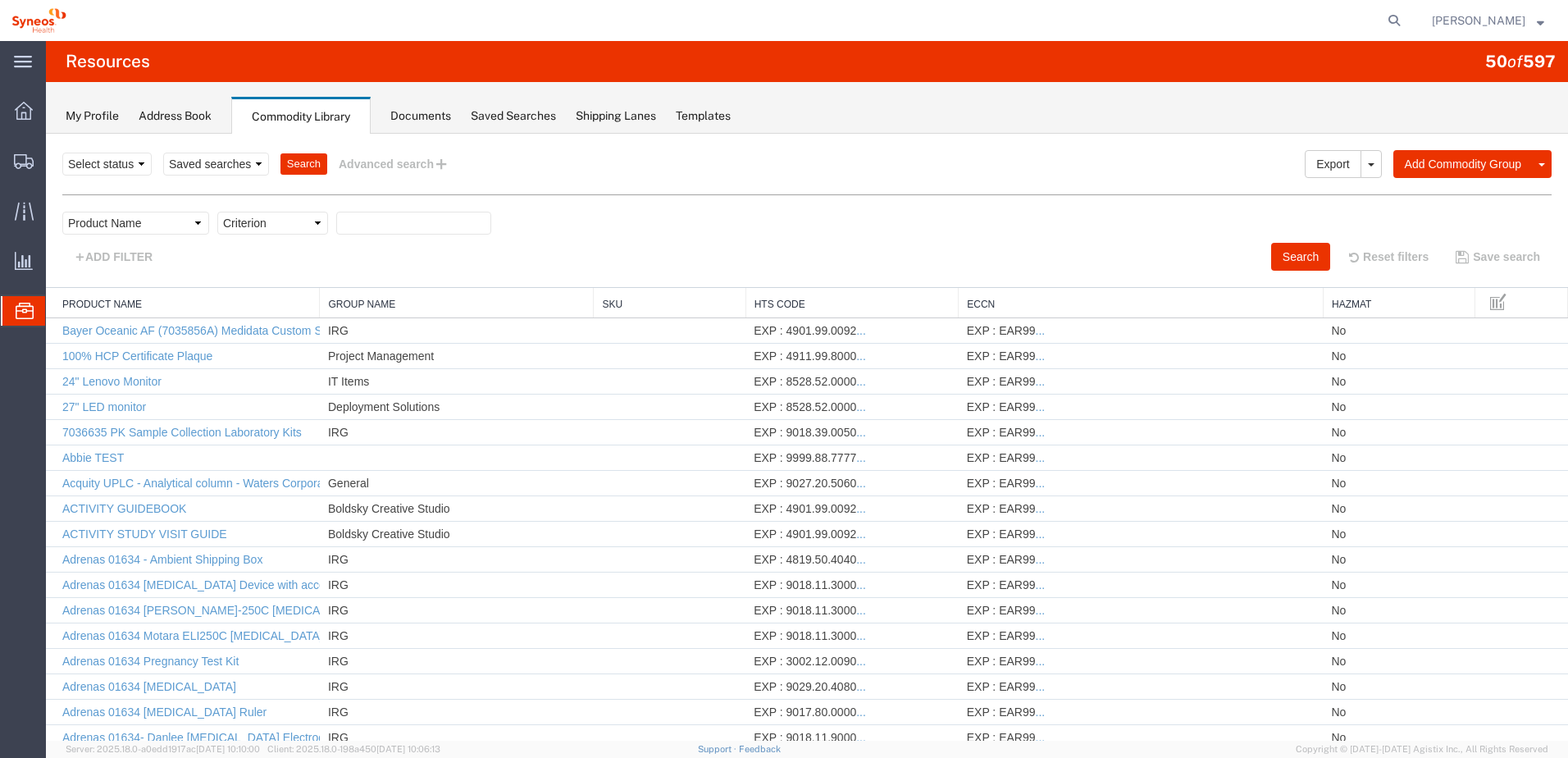
select select "contains"
click at [218, 211] on select "Criterion contains does not contain is is blank is not blank starts with" at bounding box center [273, 222] width 110 height 23
click at [377, 224] on input "text" at bounding box center [414, 222] width 155 height 23
paste input "USB Headset Logitech"
click at [1304, 263] on button "Search" at bounding box center [1300, 257] width 59 height 28
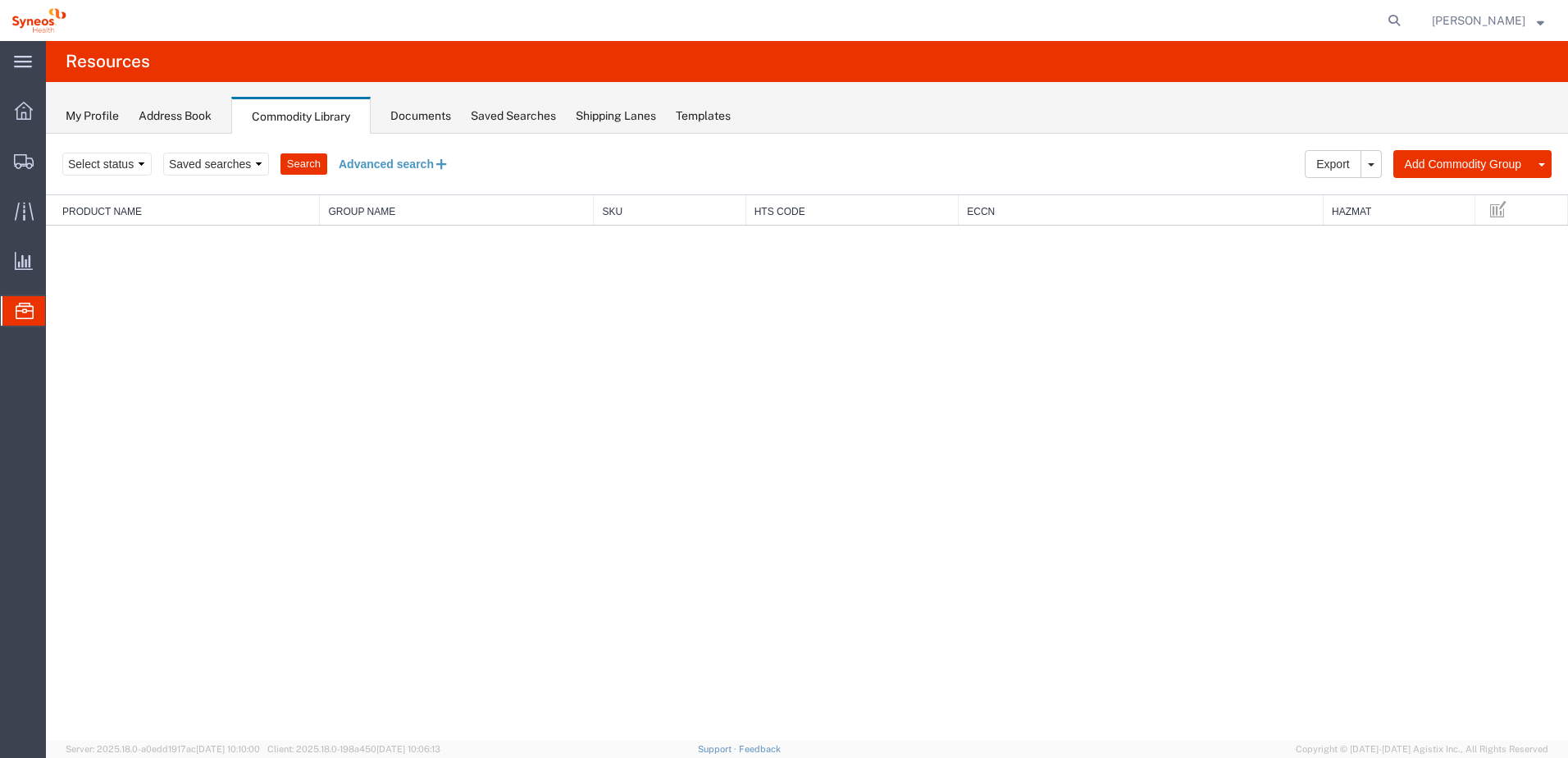
click at [371, 160] on button "Advanced search" at bounding box center [393, 164] width 134 height 28
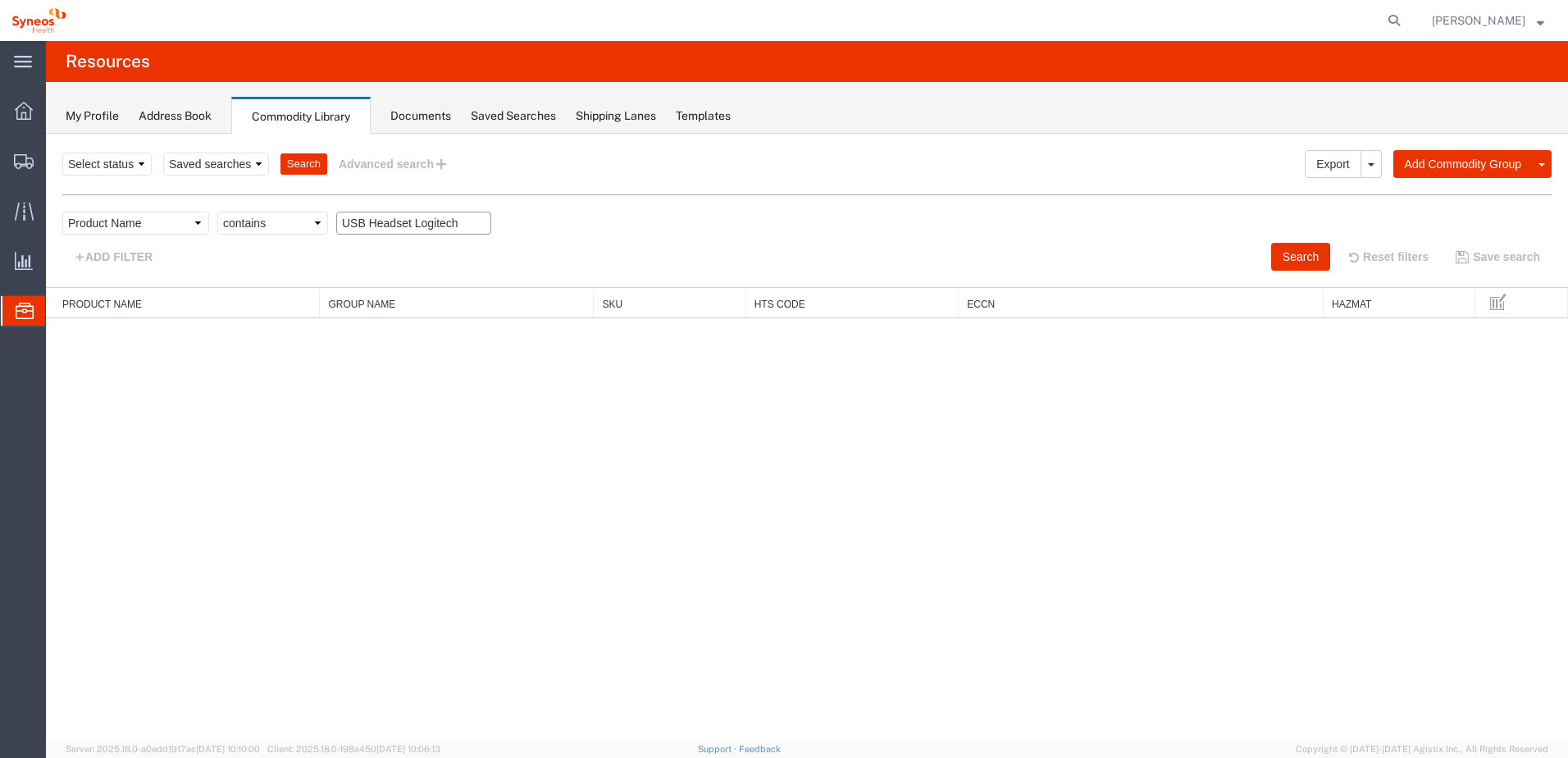
drag, startPoint x: 416, startPoint y: 221, endPoint x: 291, endPoint y: 218, distance: 125.0
click at [291, 218] on div "Field Class Commodity Category Commodity Group Commodity Quantity Commodity Val…" at bounding box center [806, 226] width 1489 height 31
click at [1292, 257] on button "Search" at bounding box center [1300, 257] width 59 height 28
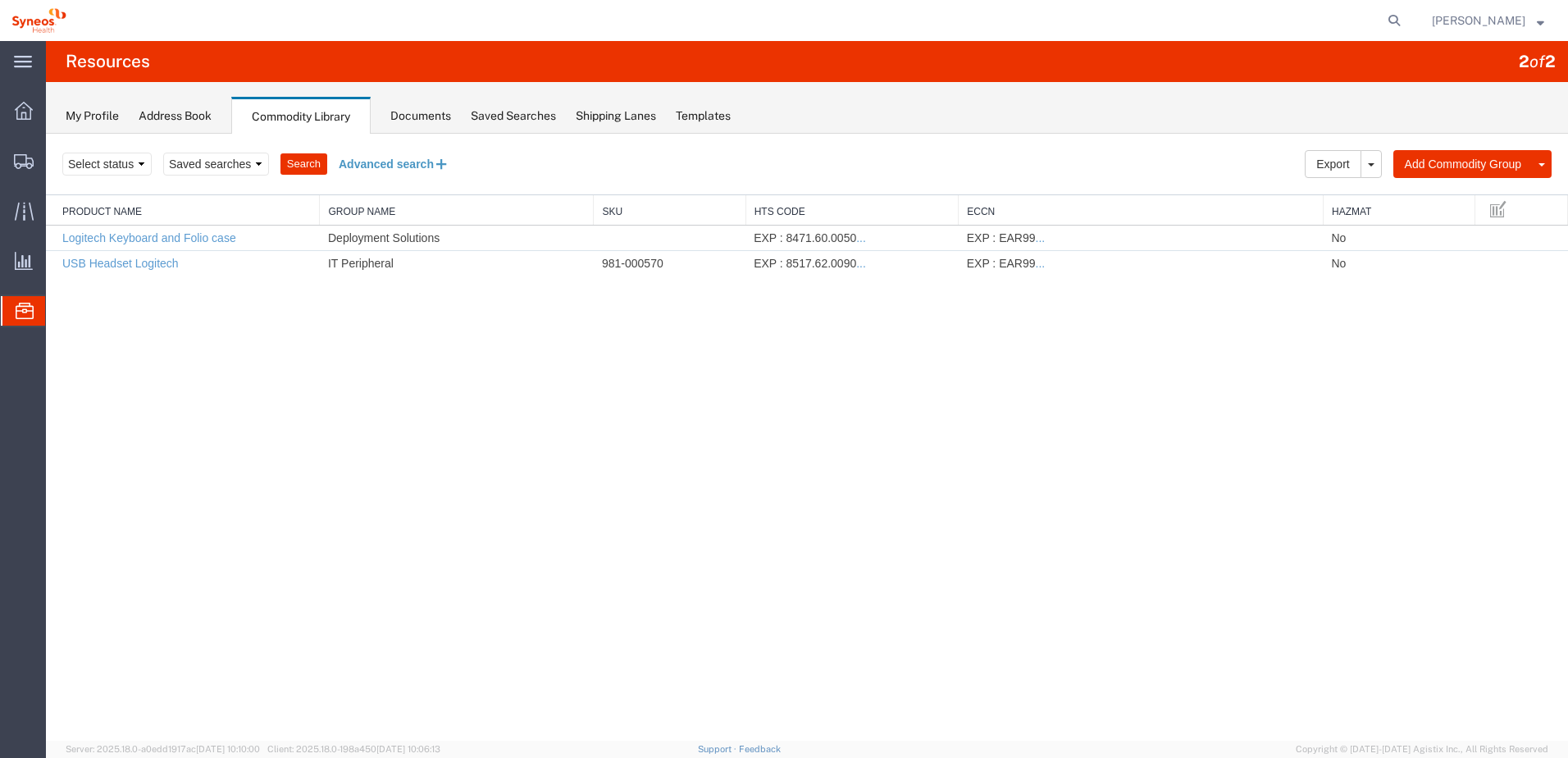
click at [405, 178] on button "Advanced search" at bounding box center [393, 164] width 134 height 28
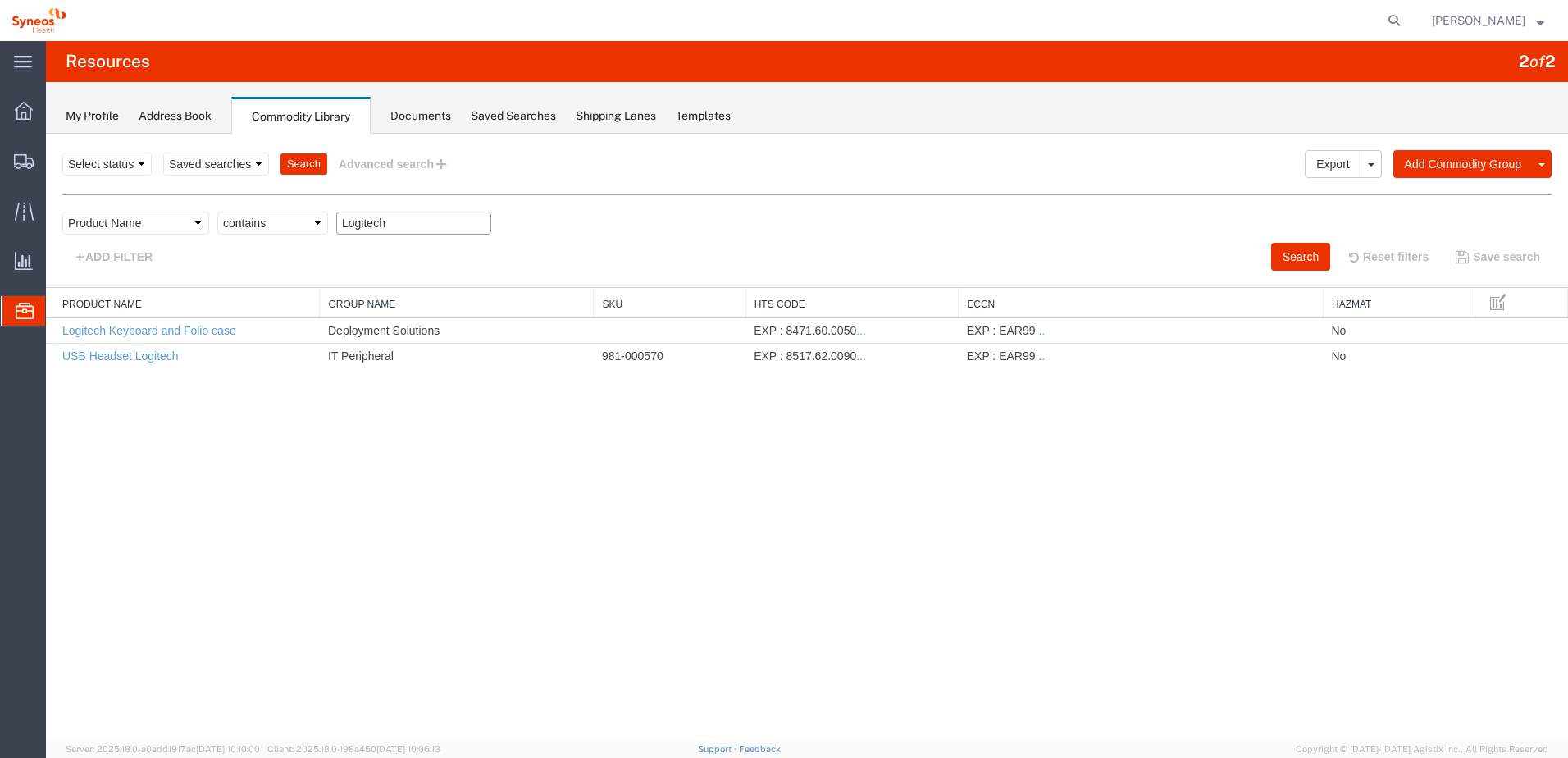
drag, startPoint x: 386, startPoint y: 228, endPoint x: 292, endPoint y: 218, distance: 94.5
click at [292, 218] on div "Field Class Commodity Category Commodity Group Commodity Quantity Commodity Val…" at bounding box center [806, 226] width 1489 height 31
paste input "5430"
type input "5430"
click at [1280, 263] on button "Search" at bounding box center [1300, 257] width 59 height 28
